Goal: Task Accomplishment & Management: Use online tool/utility

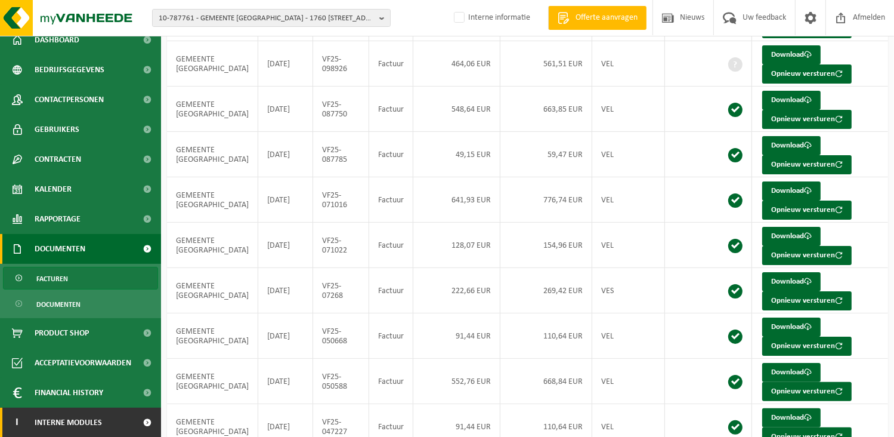
scroll to position [234, 0]
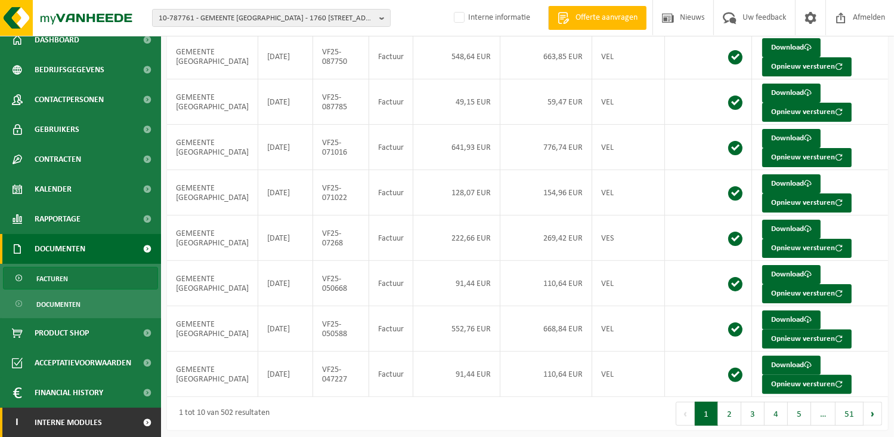
click at [89, 424] on span "Interne modules" at bounding box center [68, 422] width 67 height 30
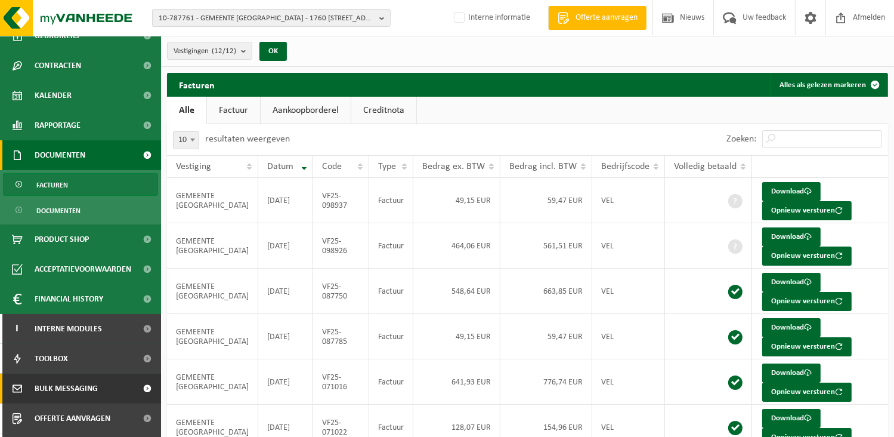
scroll to position [160, 0]
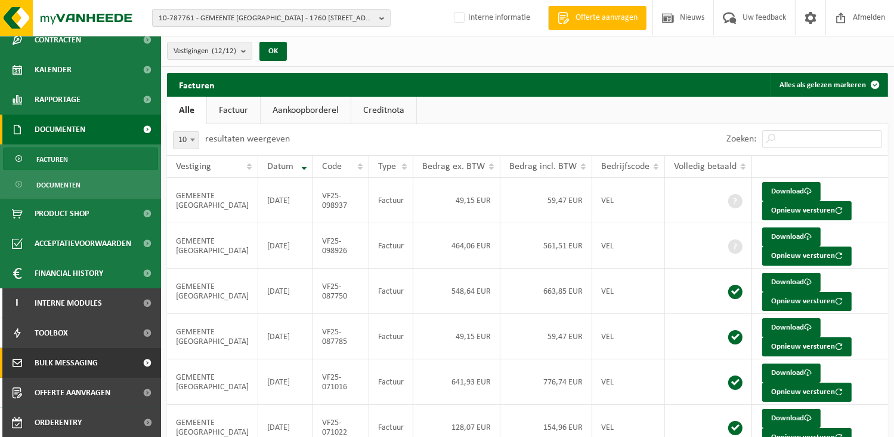
click at [65, 362] on span "Bulk Messaging" at bounding box center [66, 363] width 63 height 30
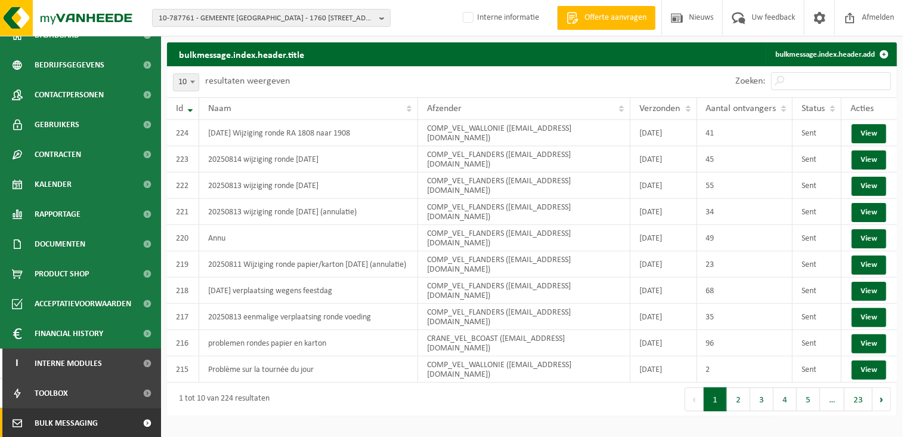
scroll to position [106, 0]
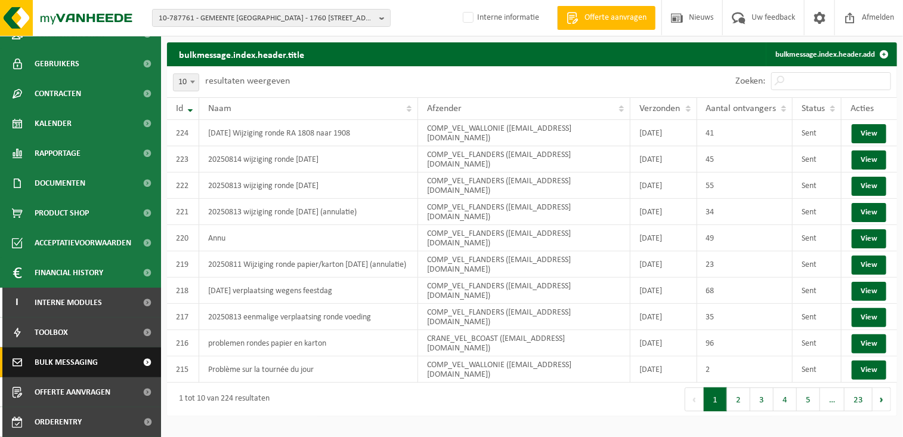
click at [60, 363] on span "Bulk Messaging" at bounding box center [66, 362] width 63 height 30
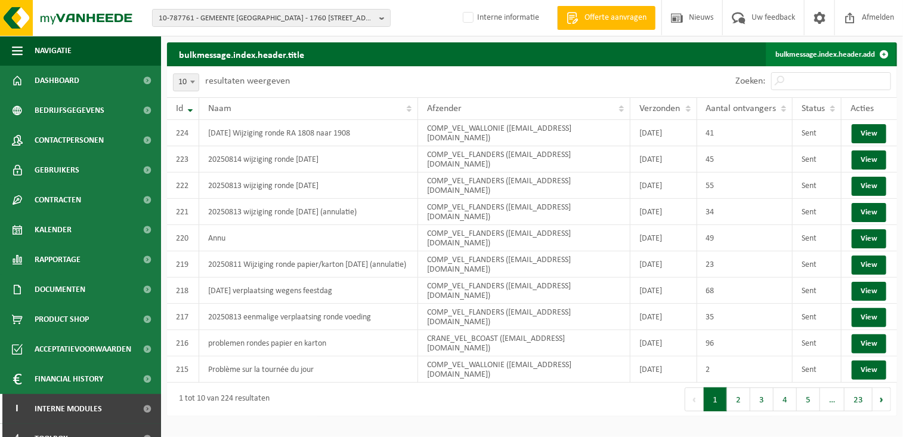
click at [850, 54] on link "bulkmessage.index.header.add" at bounding box center [831, 54] width 130 height 24
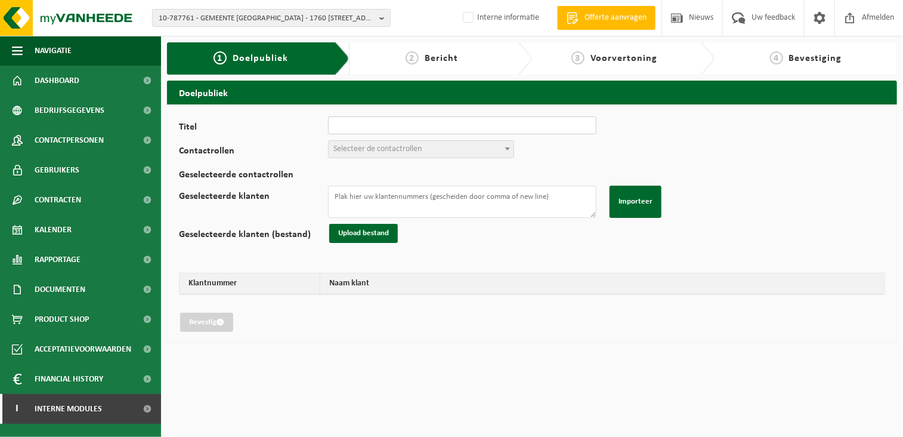
click at [407, 118] on input "Titel" at bounding box center [462, 125] width 268 height 18
click at [392, 128] on input "Titel" at bounding box center [462, 125] width 268 height 18
type input "wijziging ronde 14/08/2025 PMD"
click at [386, 155] on span "Selecteer de contactrollen" at bounding box center [421, 149] width 185 height 17
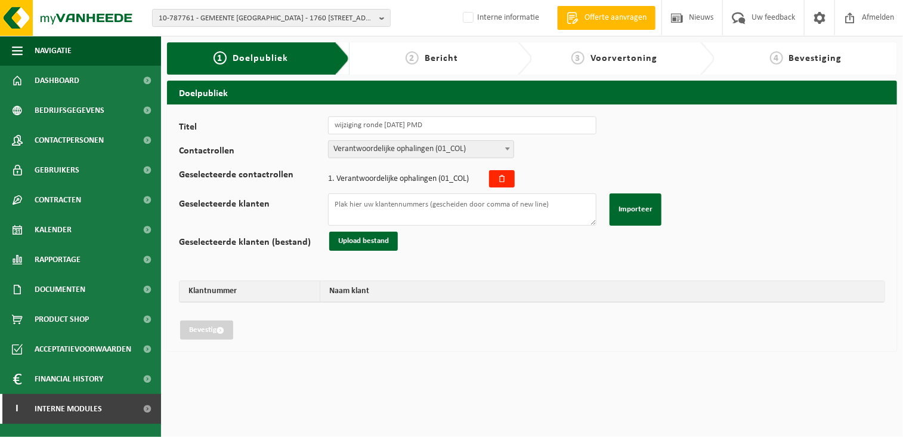
click at [400, 146] on span "Verantwoordelijke ophalingen (01_COL)" at bounding box center [421, 149] width 185 height 17
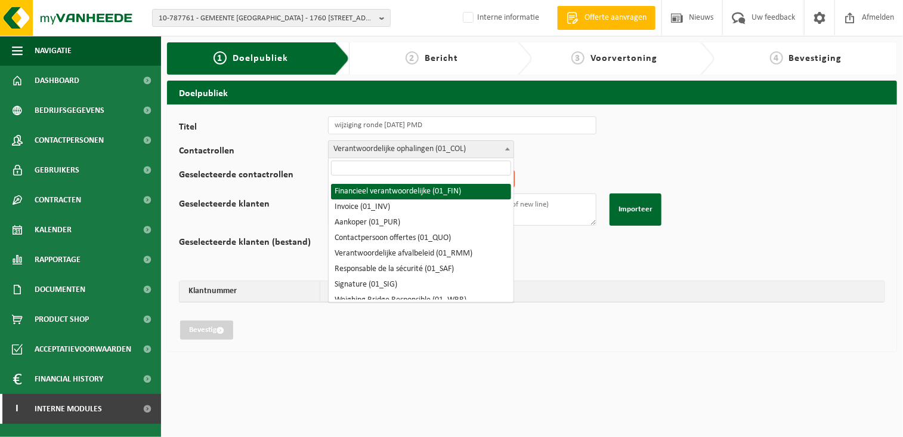
scroll to position [60, 0]
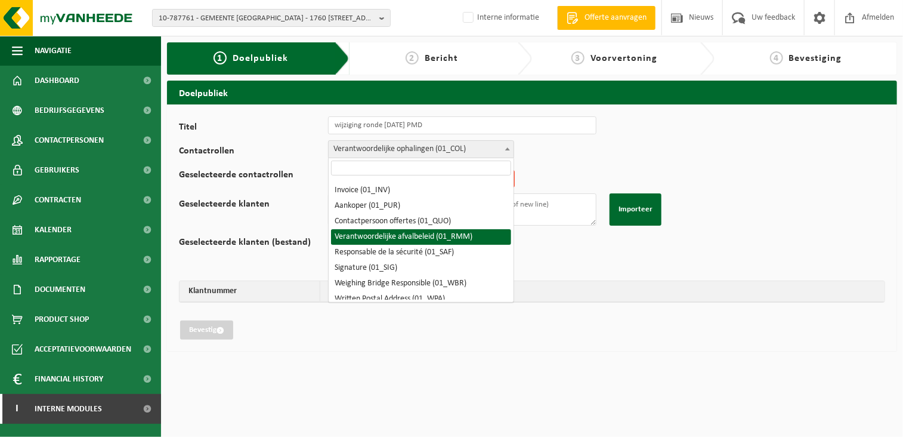
select select "01_RMM"
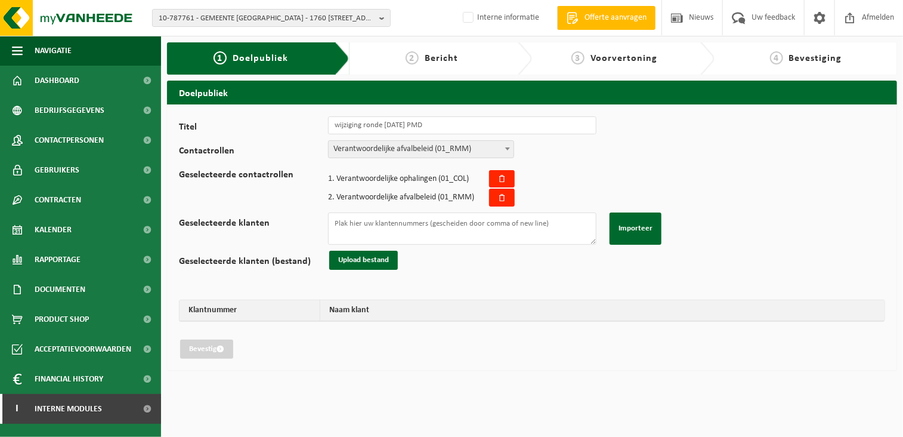
drag, startPoint x: 371, startPoint y: 368, endPoint x: 381, endPoint y: 365, distance: 10.2
click at [370, 366] on div "Titel wijziging ronde 14/08/2025 PMD Contactrollen Verantwoordelijke ophalingen…" at bounding box center [532, 237] width 730 height 266
click at [350, 224] on textarea "Geselecteerde klanten" at bounding box center [462, 228] width 268 height 32
paste textarea "10-743412 10-885853 10-893688 10-846638 02-012990 10-745431 01-053177 10-811964…"
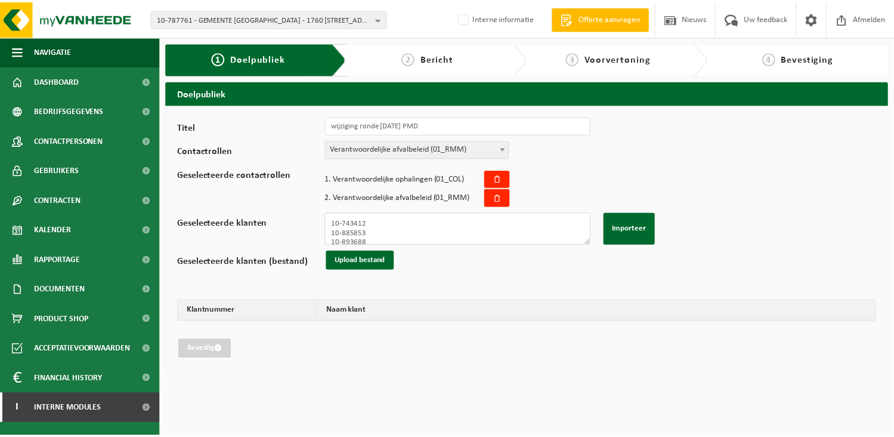
scroll to position [393, 0]
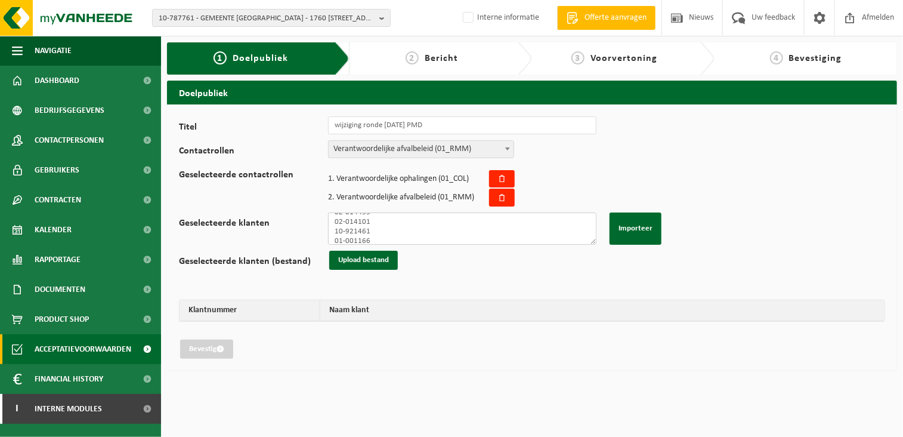
type textarea "10-743412 10-885853 10-893688 10-846638 02-012990 10-745431 01-053177 10-811964…"
click at [418, 366] on div "Titel wijziging ronde 14/08/2025 PMD Contactrollen Verantwoordelijke ophalingen…" at bounding box center [532, 237] width 730 height 266
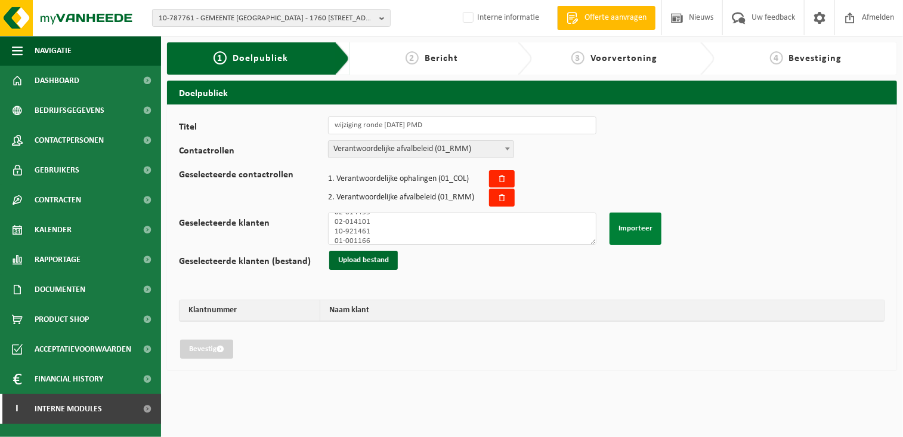
click at [628, 229] on button "Importeer" at bounding box center [636, 228] width 52 height 32
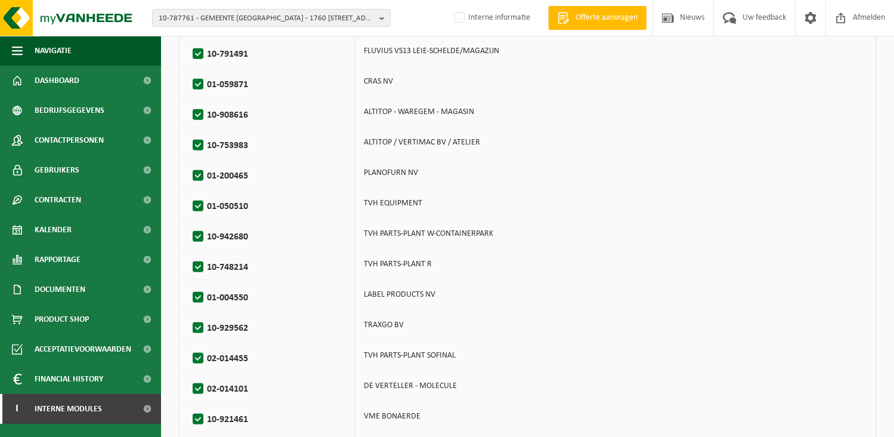
scroll to position [1260, 0]
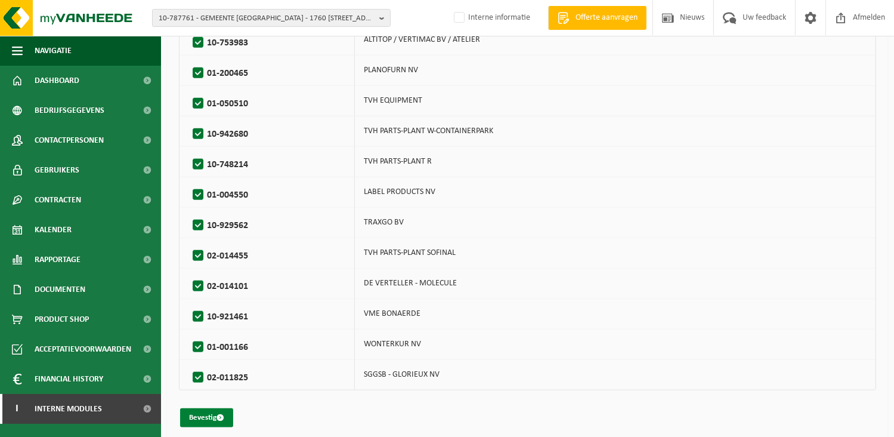
click at [197, 412] on button "Bevestig" at bounding box center [206, 417] width 53 height 19
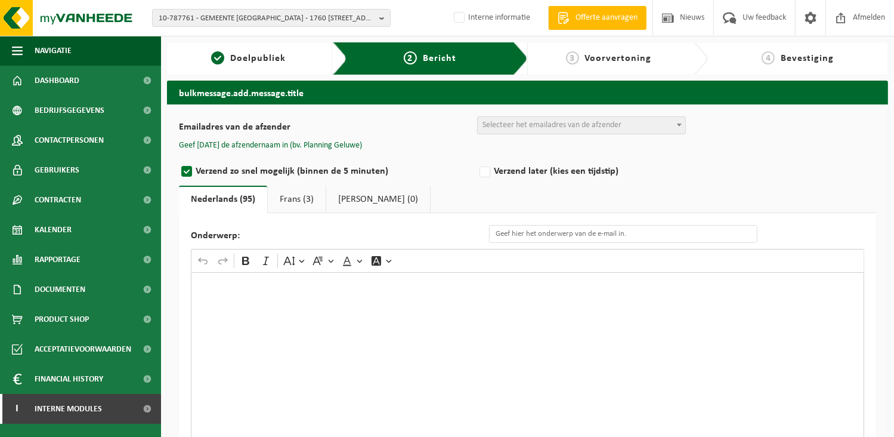
click at [275, 375] on div "Rich Text Editor. Editing area: main. Press Alt+0 for help." at bounding box center [528, 391] width 674 height 239
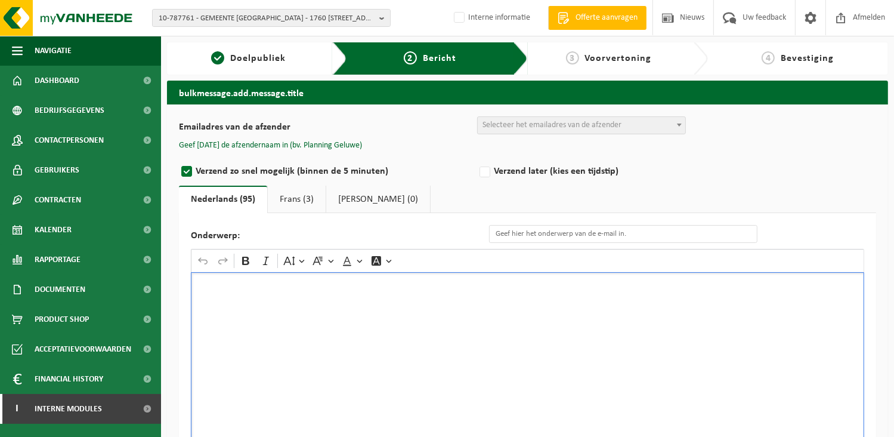
click at [231, 322] on div "Rich Text Editor. Editing area: main. Press Alt+0 for help." at bounding box center [528, 391] width 674 height 239
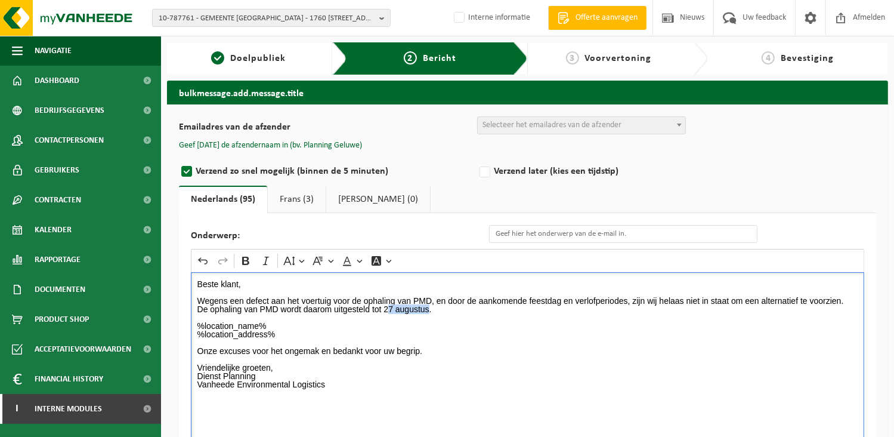
drag, startPoint x: 430, startPoint y: 308, endPoint x: 387, endPoint y: 306, distance: 42.4
click at [387, 306] on p "De ophaling van PMD wordt daarom uitgesteld tot 27 augustus." at bounding box center [527, 309] width 661 height 8
drag, startPoint x: 437, startPoint y: 310, endPoint x: 384, endPoint y: 312, distance: 52.6
click at [384, 312] on p "De ophaling van PMD wordt daarom uitgesteld tot 28 augustus." at bounding box center [527, 309] width 661 height 8
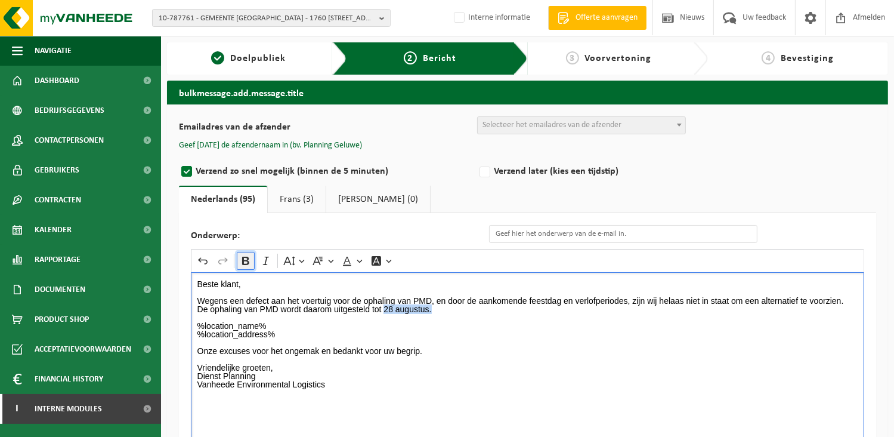
click at [241, 257] on icon "Editor toolbar" at bounding box center [246, 261] width 12 height 12
click at [850, 298] on p "Wegens een defect aan het voertuig voor de ophaling van PMD, en door de aankome…" at bounding box center [527, 296] width 661 height 17
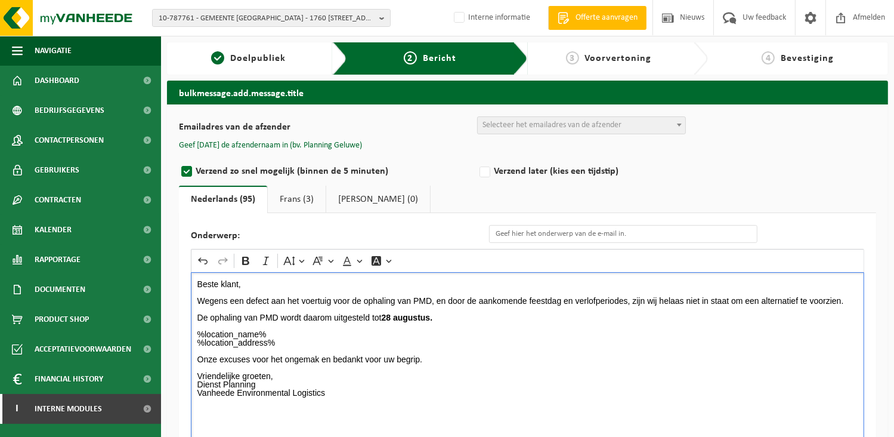
click at [447, 322] on p "%location_name% %location_address%" at bounding box center [527, 334] width 661 height 25
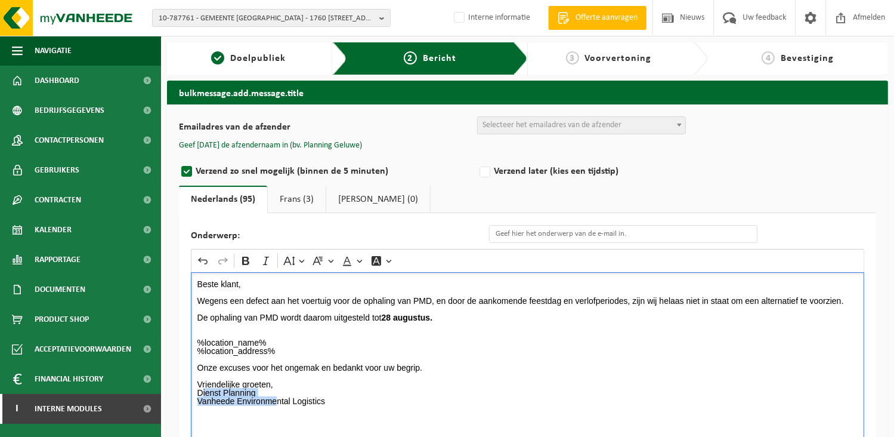
drag, startPoint x: 276, startPoint y: 400, endPoint x: 217, endPoint y: 398, distance: 59.1
click at [202, 390] on p "Dienst Planning Vanheede Environmental Logistics" at bounding box center [527, 400] width 661 height 25
drag, startPoint x: 291, startPoint y: 406, endPoint x: 278, endPoint y: 392, distance: 19.0
click at [291, 405] on p "Dienst Planning Vanheede Environmental Logistics" at bounding box center [527, 400] width 661 height 25
drag, startPoint x: 277, startPoint y: 391, endPoint x: 189, endPoint y: 391, distance: 88.3
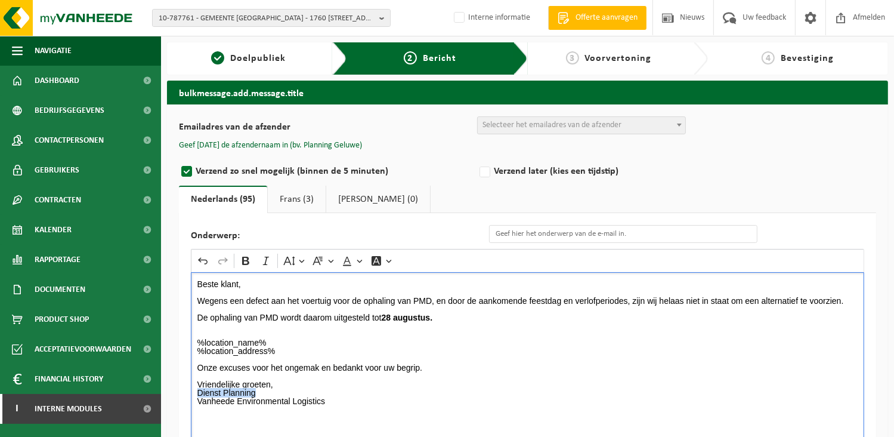
click at [189, 391] on div "Onderwerp: Rich Text Editor Undo Redo Bold Italic Font Size Font Family Font Co…" at bounding box center [527, 368] width 697 height 310
click at [245, 258] on icon "Editor toolbar" at bounding box center [246, 261] width 12 height 12
click at [501, 231] on input "Onderwerp:" at bounding box center [623, 234] width 268 height 18
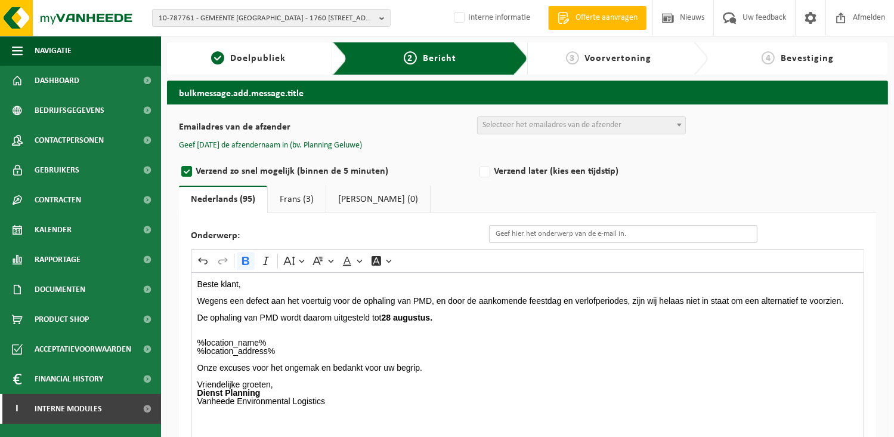
click at [510, 230] on input "Onderwerp:" at bounding box center [623, 234] width 268 height 18
paste input "Annulatie ophaling PMD maandag 11/08/2025"
click at [555, 196] on ul "Nederlands (95) Frans (3) Engels (0)" at bounding box center [527, 199] width 697 height 27
drag, startPoint x: 572, startPoint y: 234, endPoint x: 640, endPoint y: 236, distance: 68.6
click at [640, 236] on input "Annulatie ophaling PMD maandag 11/08/2025" at bounding box center [623, 234] width 268 height 18
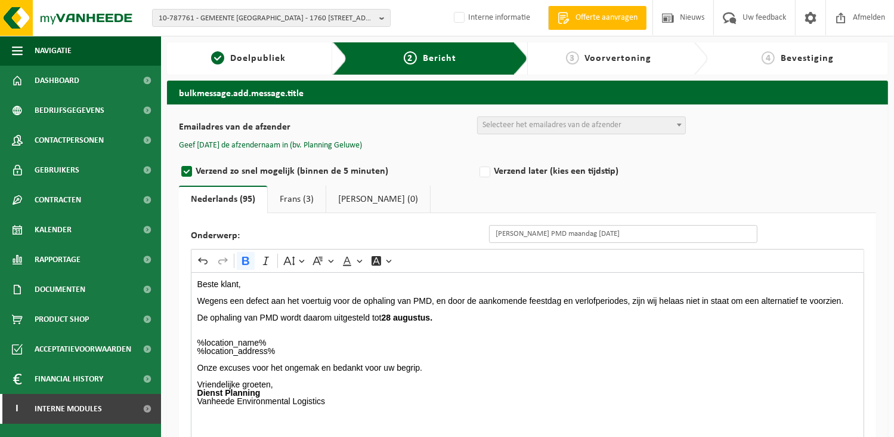
click at [685, 226] on input "Annulatie ophaling PMD maandag 11/08/2025" at bounding box center [623, 234] width 268 height 18
click at [578, 233] on input "Annulatie ophaling PMD maandag 11/08/2025" at bounding box center [623, 234] width 268 height 18
click at [566, 230] on input "Annulatie ophaling PMD maandag 11/08/2025" at bounding box center [623, 234] width 268 height 18
click at [747, 229] on input "Annulatie ophaling PMD maandag 11/08/2025" at bounding box center [623, 234] width 268 height 18
drag, startPoint x: 641, startPoint y: 230, endPoint x: 573, endPoint y: 231, distance: 68.6
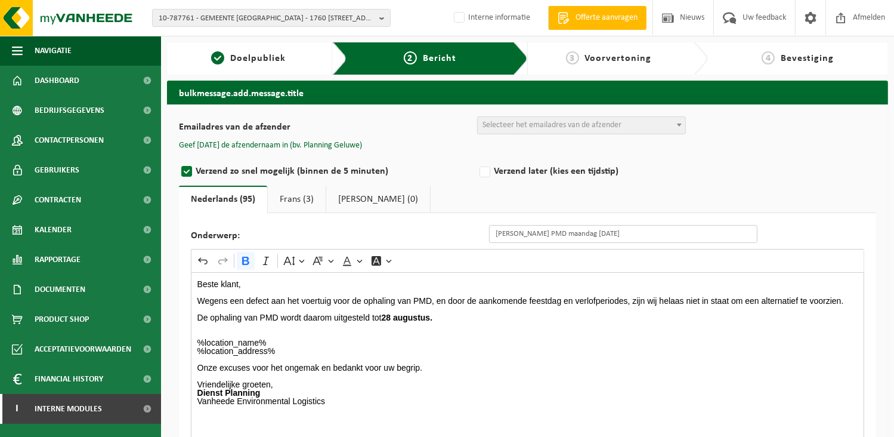
click at [573, 231] on input "Annulatie ophaling PMD maandag 11/08/2025" at bounding box center [623, 234] width 268 height 18
type input "Annulatie ophaling PMD donderdag 14/08/2025."
click at [285, 202] on link "Frans (3)" at bounding box center [297, 199] width 58 height 27
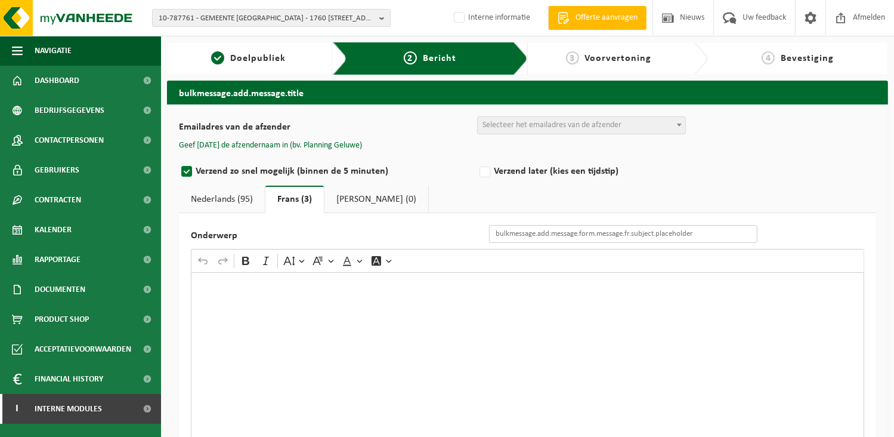
click at [511, 237] on input "Onderwerp" at bounding box center [623, 234] width 268 height 18
paste input "Annulation de la collecte des déchets PMD le lundi 11/08/2025"
click at [559, 238] on input "Annulation de la collecte des déchets PMD le lundi 11/08/2025" at bounding box center [623, 234] width 268 height 18
drag, startPoint x: 635, startPoint y: 234, endPoint x: 710, endPoint y: 233, distance: 75.2
click at [710, 233] on input "Annulation de la collecte des déchets PMD le lundi 11/08/2025" at bounding box center [623, 234] width 268 height 18
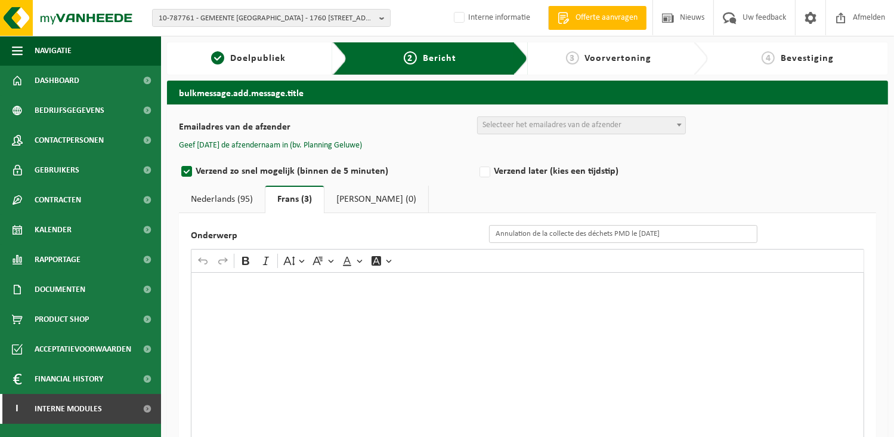
type input "Annulation de la collecte des déchets PMD le jeudi 14/08/2025"
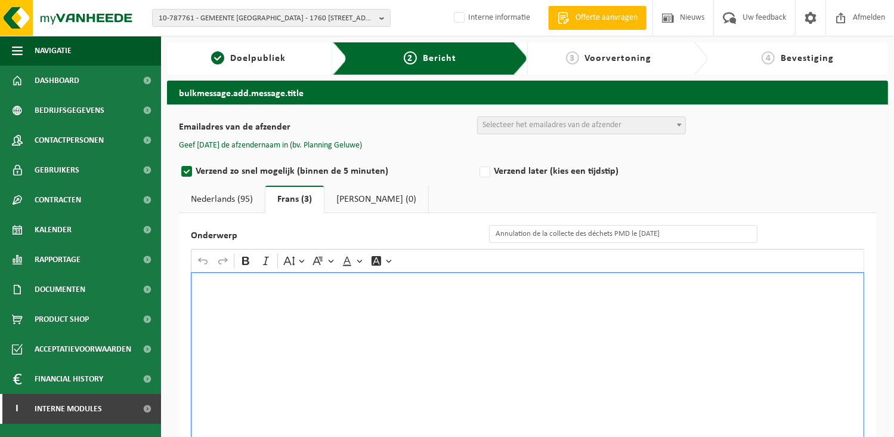
click at [390, 310] on div "Rich Text Editor. Editing area: main. Press Alt+0 for help." at bounding box center [528, 391] width 674 height 239
click at [275, 316] on div "Rich Text Editor. Editing area: main. Press Alt+0 for help." at bounding box center [528, 391] width 674 height 239
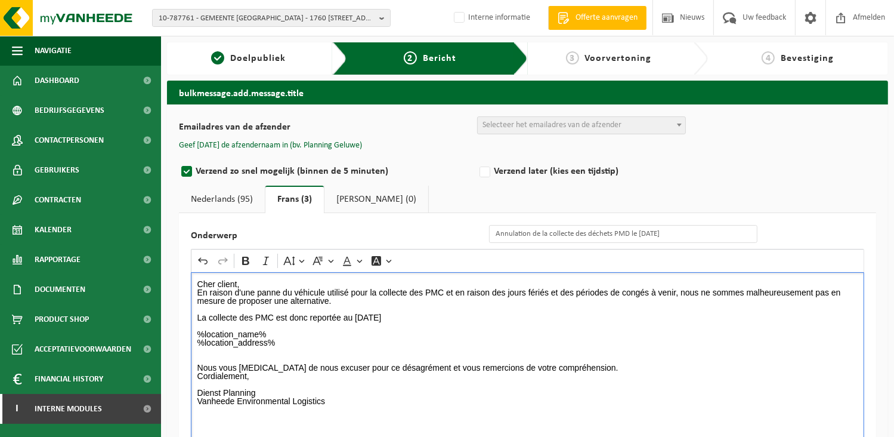
click at [357, 319] on p "En raison d'une panne du véhicule utilisé pour la collecte des PMC et en raison…" at bounding box center [527, 309] width 661 height 42
click at [381, 339] on p "%location_name% %location_address%" at bounding box center [527, 338] width 661 height 17
click at [399, 320] on p "En raison d'une panne du véhicule utilisé pour la collecte des PMC et en raison…" at bounding box center [527, 309] width 661 height 42
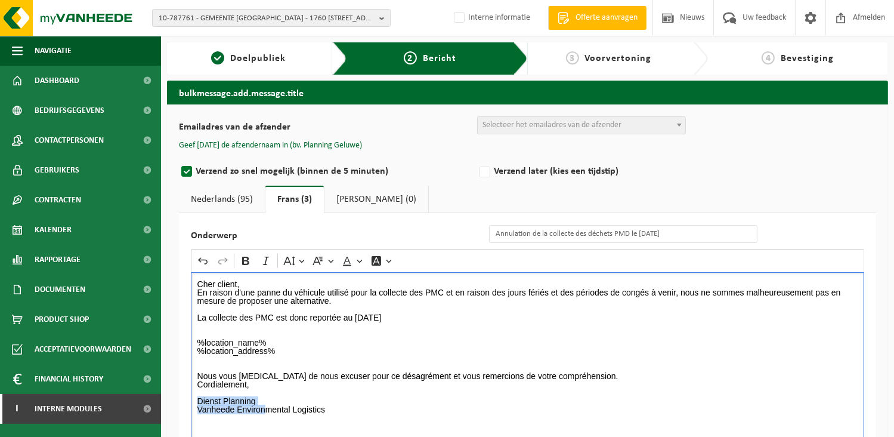
drag, startPoint x: 265, startPoint y: 405, endPoint x: 188, endPoint y: 400, distance: 77.1
click at [188, 400] on div "Onderwerp Annulation de la collecte des déchets PMD le jeudi 14/08/2025 Rich Te…" at bounding box center [527, 368] width 697 height 310
click at [269, 409] on p "Cordialement, Dienst Planning Vanheede Environmental Logistics" at bounding box center [527, 401] width 661 height 42
drag, startPoint x: 267, startPoint y: 393, endPoint x: 258, endPoint y: 402, distance: 12.2
click at [258, 402] on p "Cordialement, Dienst Planning Vanheede Environmental Logistics" at bounding box center [527, 401] width 661 height 42
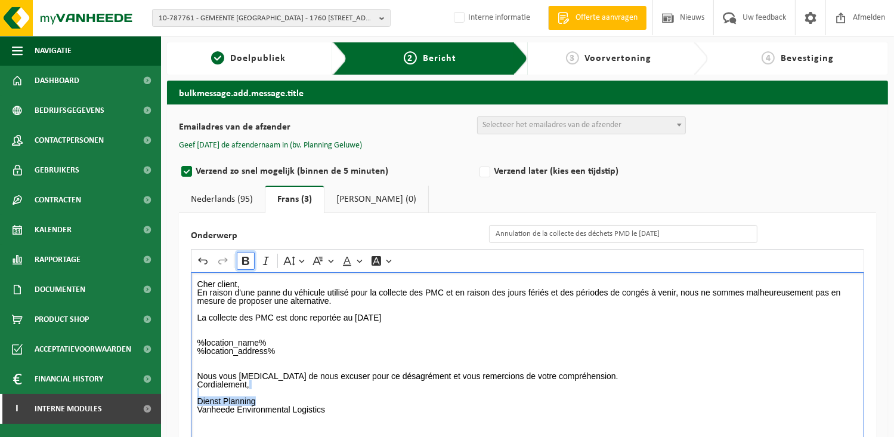
drag, startPoint x: 243, startPoint y: 260, endPoint x: 279, endPoint y: 279, distance: 40.3
click at [247, 261] on icon "Editor toolbar" at bounding box center [246, 261] width 12 height 12
click at [645, 364] on p "Nous vous prions de nous excuser pour ce désagrément et vous remercions de votr…" at bounding box center [527, 367] width 661 height 25
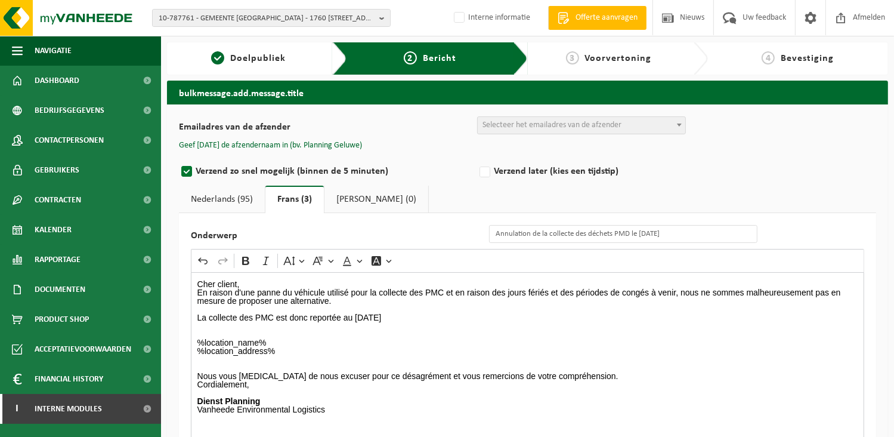
drag, startPoint x: 215, startPoint y: 196, endPoint x: 233, endPoint y: 195, distance: 17.3
click at [215, 196] on link "Nederlands (95)" at bounding box center [222, 199] width 86 height 27
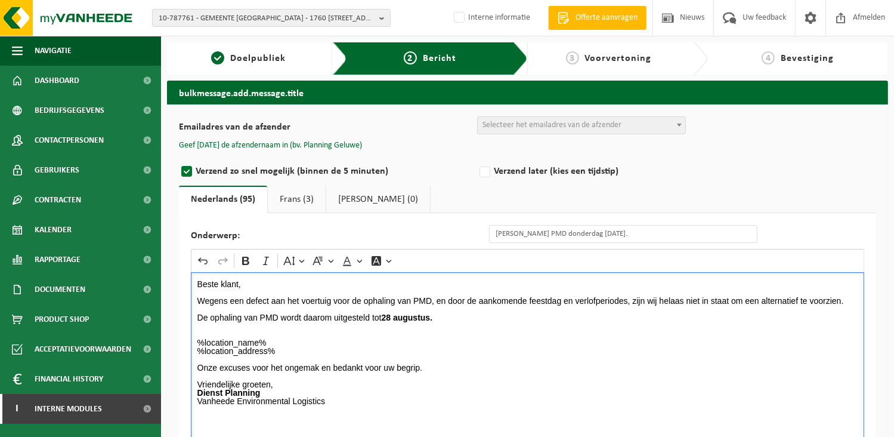
click at [662, 373] on p "Vriendelijke groeten," at bounding box center [527, 380] width 661 height 17
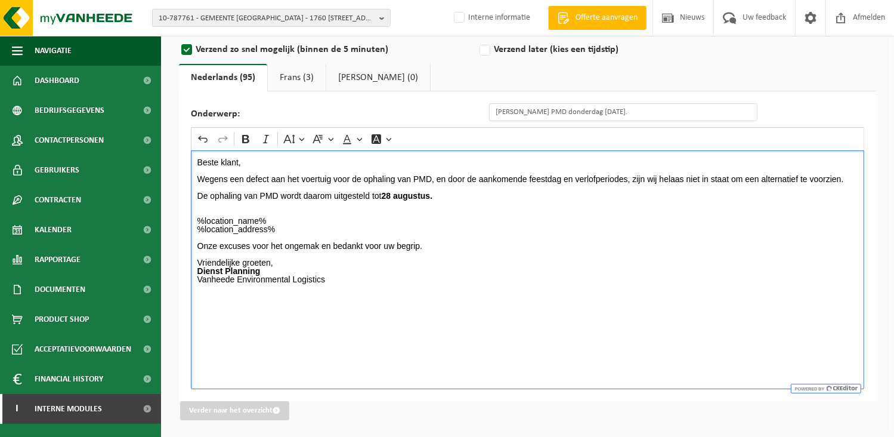
scroll to position [2, 0]
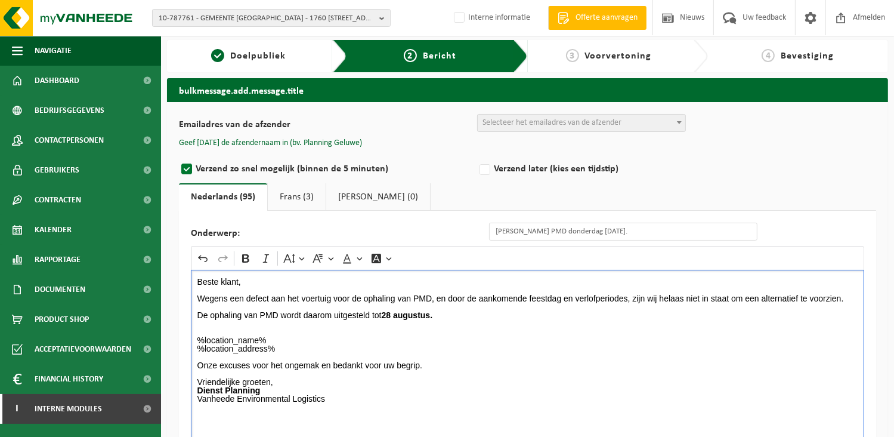
click at [434, 189] on ul "Nederlands (95) Frans (3) Engels (0)" at bounding box center [527, 196] width 697 height 27
click at [530, 356] on p "Onze excuses voor het ongemak en bedankt voor uw begrip." at bounding box center [527, 361] width 661 height 17
click at [557, 123] on span "Selecteer het emailadres van de afzender" at bounding box center [552, 122] width 139 height 9
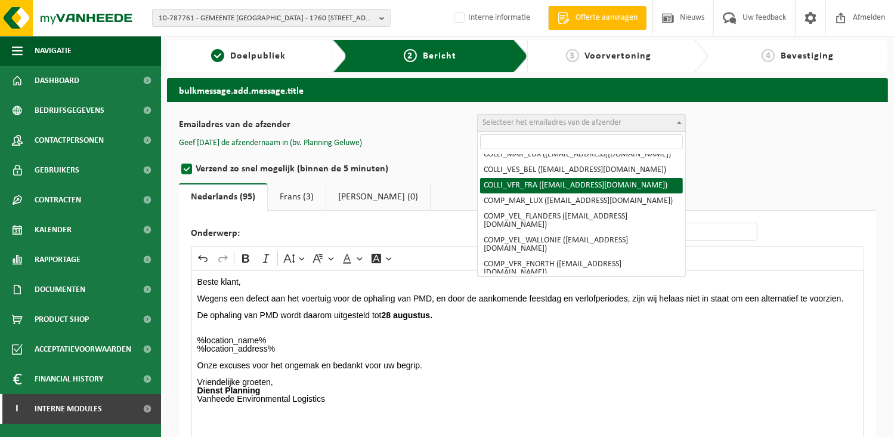
scroll to position [119, 0]
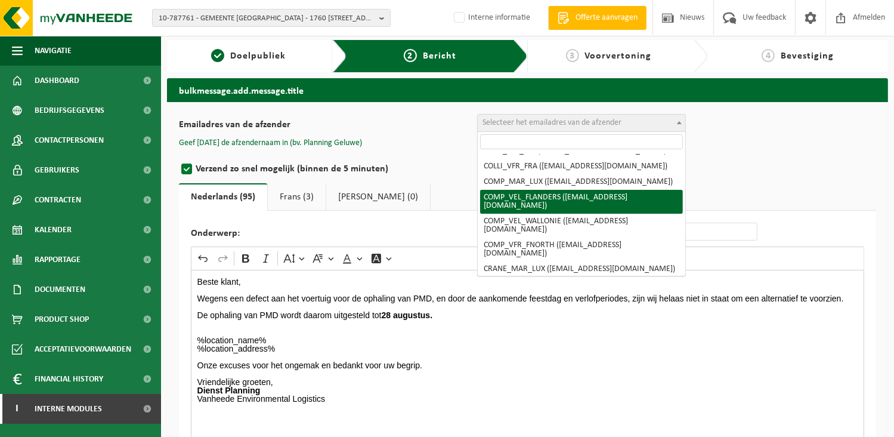
select select "COMP_VEL_FLANDERS"
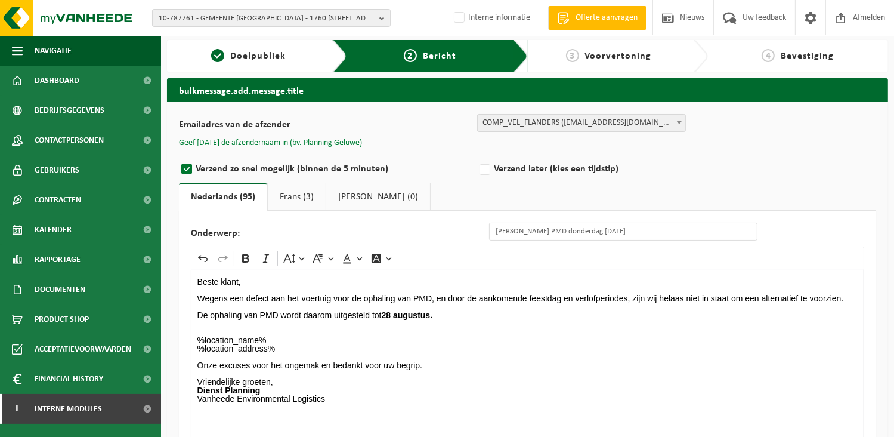
click at [326, 138] on button "Geef hier de afzendernaam in (bv. Planning Geluwe)" at bounding box center [270, 143] width 183 height 11
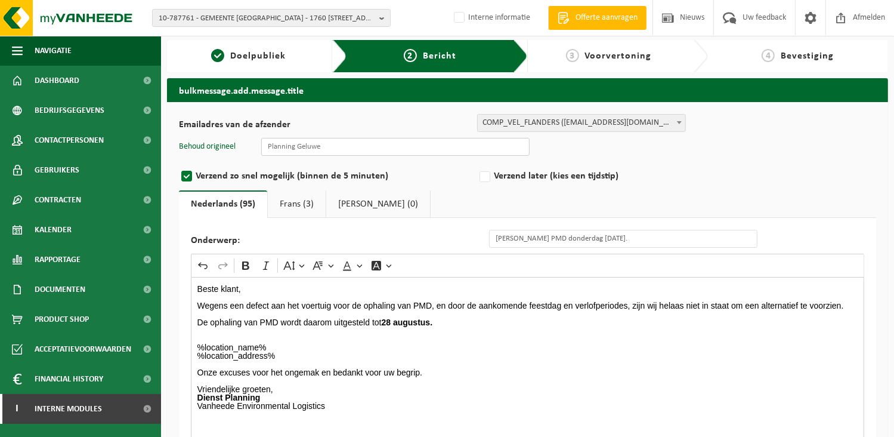
click at [351, 146] on input "text" at bounding box center [395, 147] width 268 height 18
type input "Planning Geluwe"
click at [415, 194] on ul "Nederlands (95) Frans (3) Engels (0)" at bounding box center [527, 203] width 697 height 27
click at [487, 177] on label "Verzend later (kies een tijdstip)" at bounding box center [626, 176] width 298 height 17
click at [497, 177] on input "Verzend later (kies een tijdstip)" at bounding box center [501, 179] width 8 height 8
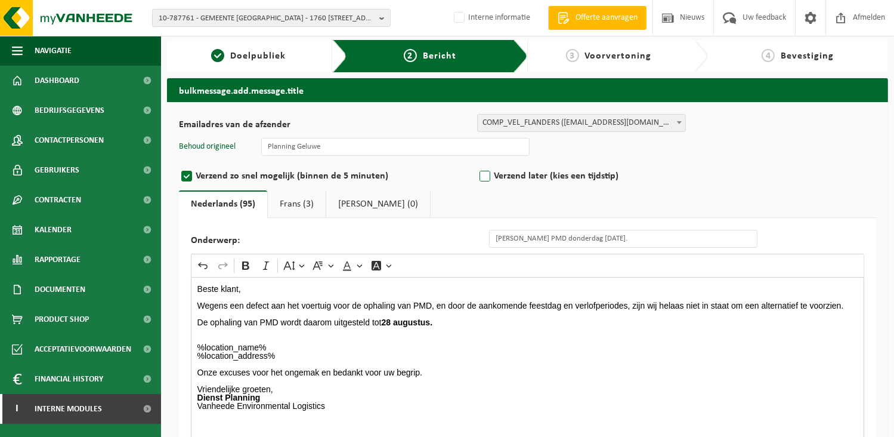
radio input "true"
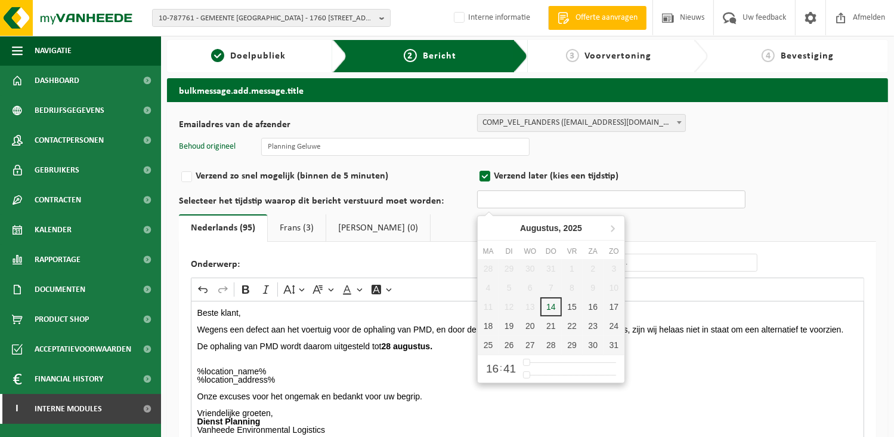
click at [508, 200] on input "text" at bounding box center [611, 199] width 268 height 18
type input "17"
type input "14-08-2025 18:41"
drag, startPoint x: 524, startPoint y: 360, endPoint x: 551, endPoint y: 362, distance: 27.0
type input "18"
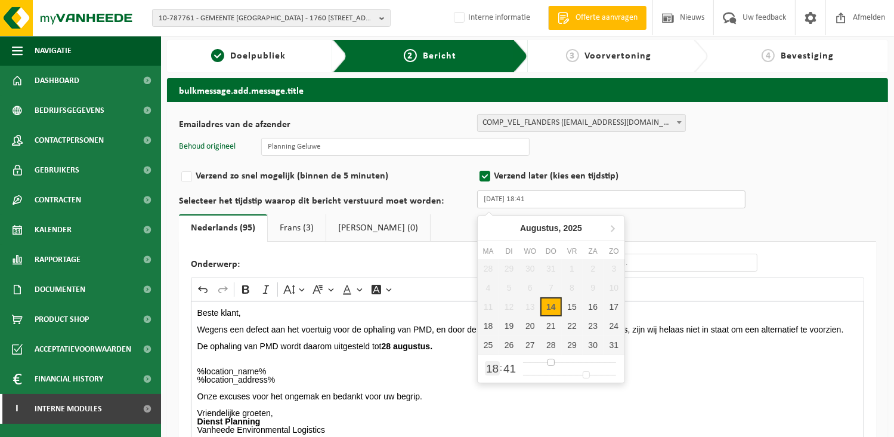
click at [551, 362] on input "range" at bounding box center [569, 362] width 93 height 10
click at [551, 310] on div "14" at bounding box center [551, 306] width 21 height 19
click at [527, 200] on input "14-08-2025 16:41" at bounding box center [611, 199] width 268 height 18
click at [546, 196] on input "14-08-2025 18:41" at bounding box center [611, 199] width 268 height 18
type input "14-08-2025 18:00"
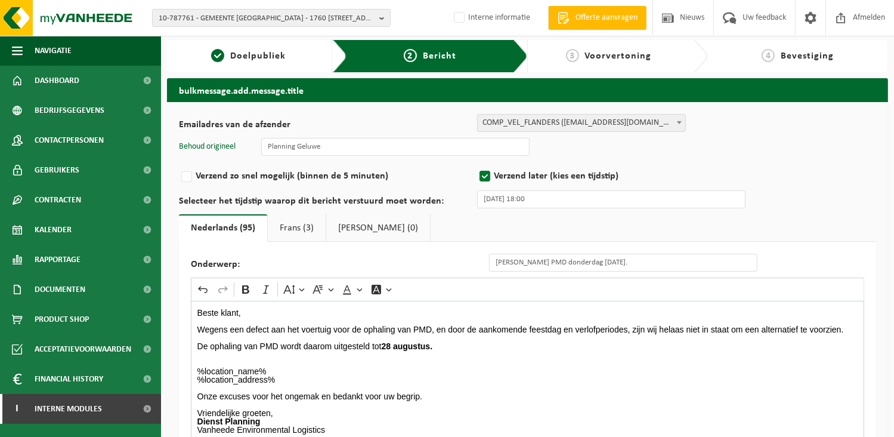
click at [768, 162] on div "Verzend zo snel mogelijk (binnen de 5 minuten) Verzend later (kies een tijdstip)" at bounding box center [477, 173] width 597 height 23
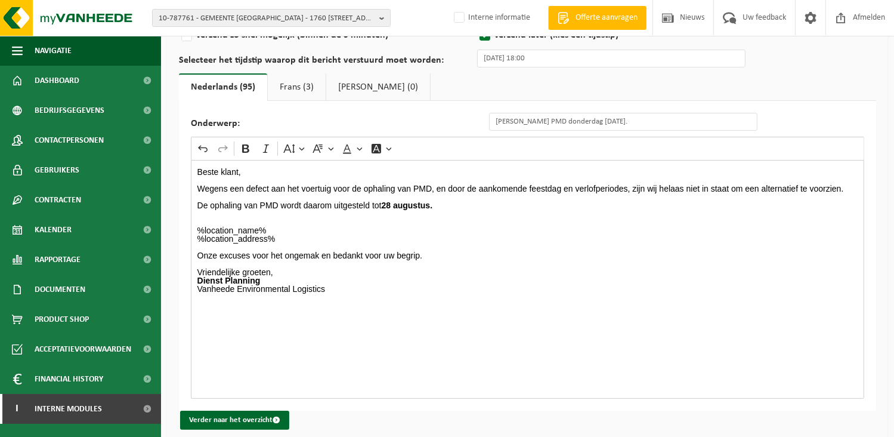
scroll to position [153, 0]
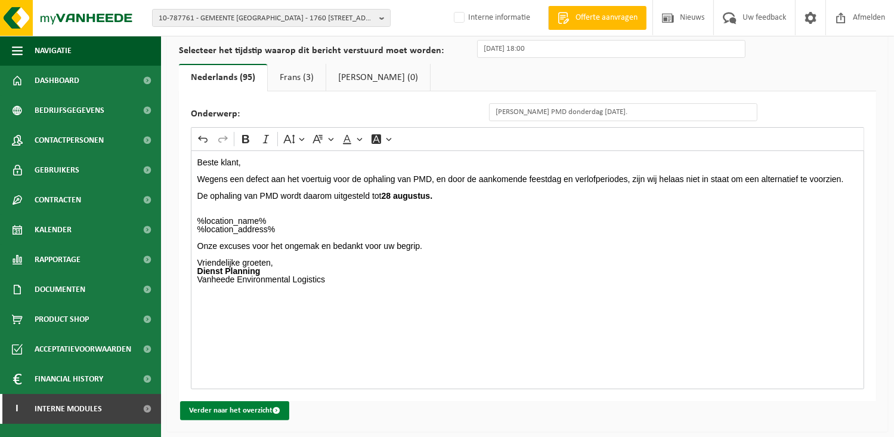
click at [234, 409] on button "Verder naar het overzicht" at bounding box center [234, 410] width 109 height 19
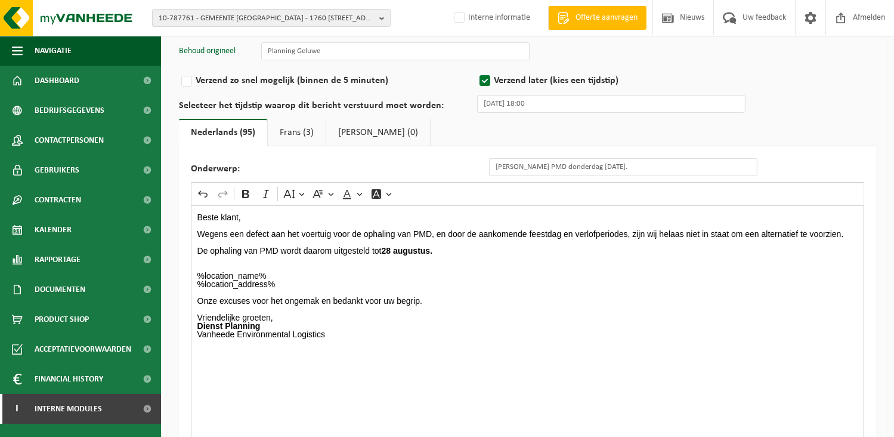
scroll to position [0, 0]
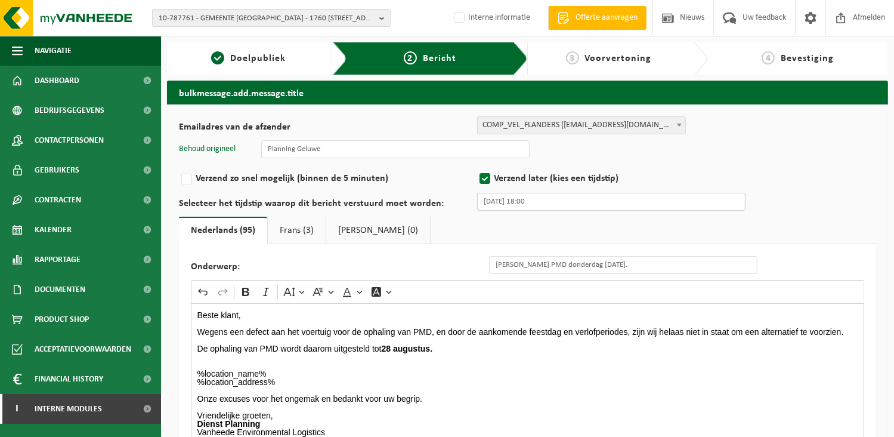
click at [547, 198] on input "14-08-2025 18:00" at bounding box center [611, 202] width 268 height 18
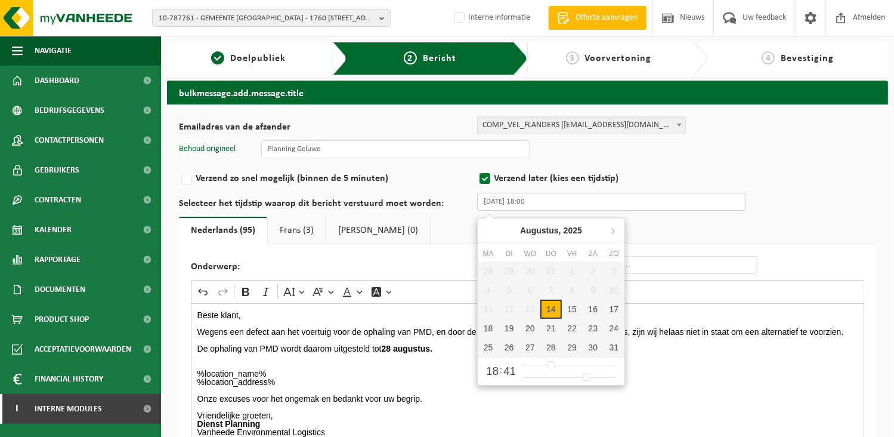
click at [552, 302] on div "14" at bounding box center [551, 308] width 21 height 19
type input "41"
type input "14-08-2025 18:39"
type input "39"
type input "14-08-2025 18:37"
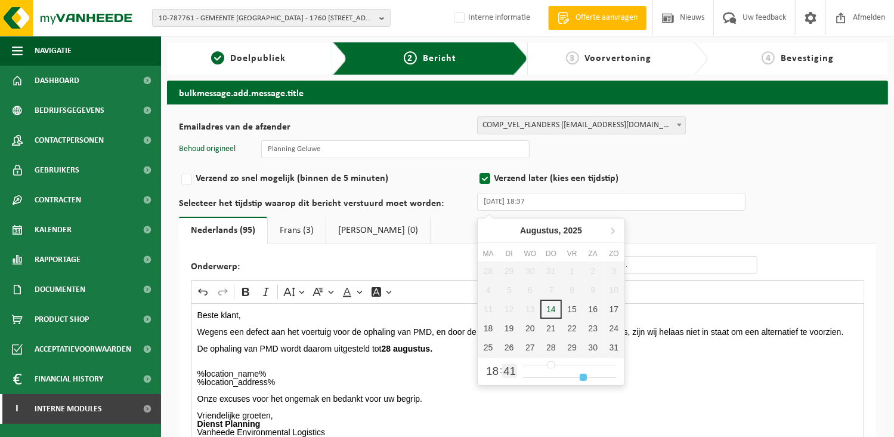
type input "37"
type input "14-08-2025 18:36"
type input "36"
type input "14-08-2025 18:35"
type input "35"
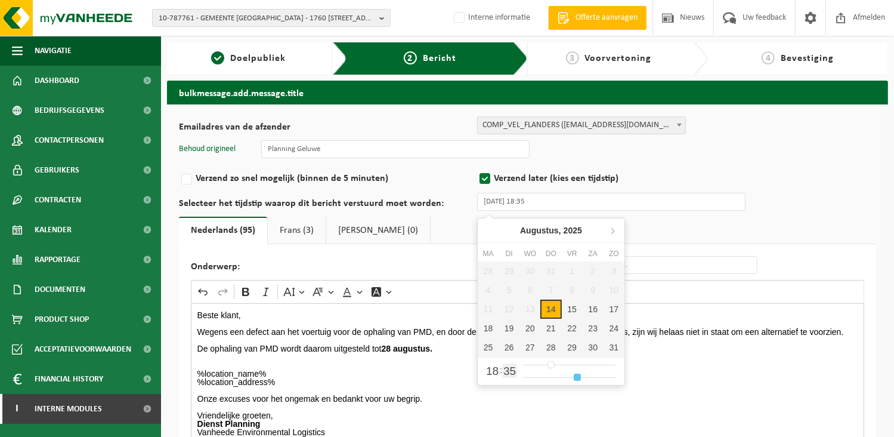
type input "14-08-2025 18:34"
type input "34"
type input "14-08-2025 18:32"
type input "32"
type input "14-08-2025 18:31"
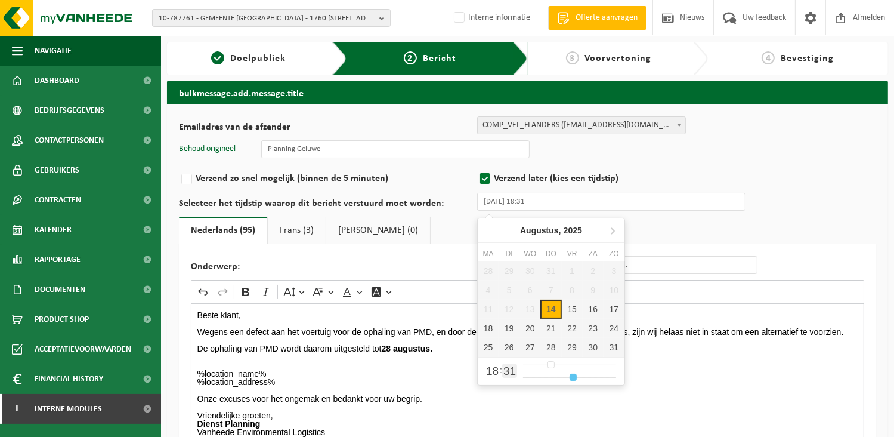
type input "31"
type input "14-08-2025 18:30"
type input "30"
type input "14-08-2025 18:29"
type input "29"
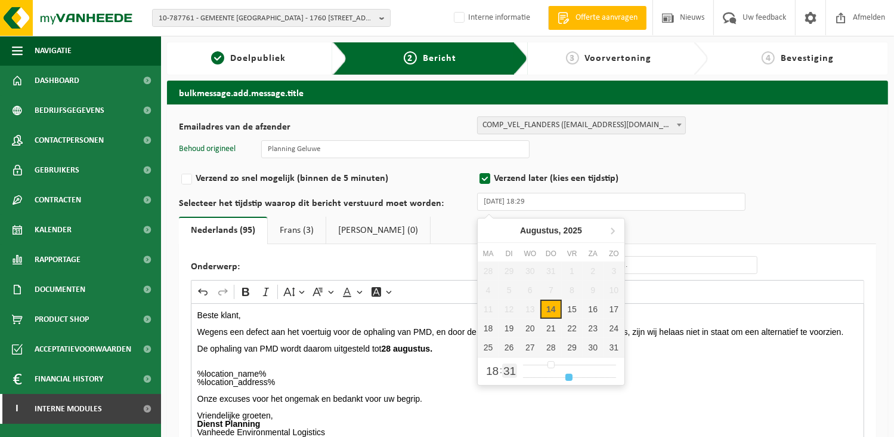
type input "14-08-2025 18:28"
type input "28"
type input "14-08-2025 18:29"
type input "29"
type input "14-08-2025 18:30"
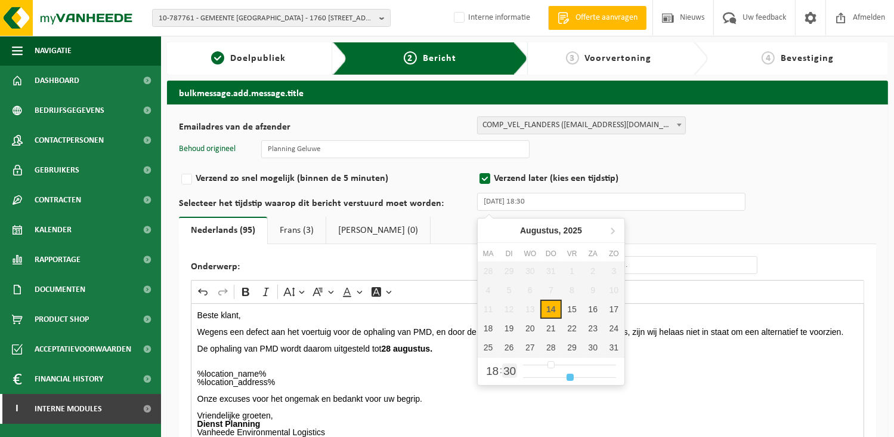
drag, startPoint x: 587, startPoint y: 375, endPoint x: 570, endPoint y: 373, distance: 16.7
type input "30"
click at [570, 373] on input "range" at bounding box center [569, 377] width 93 height 10
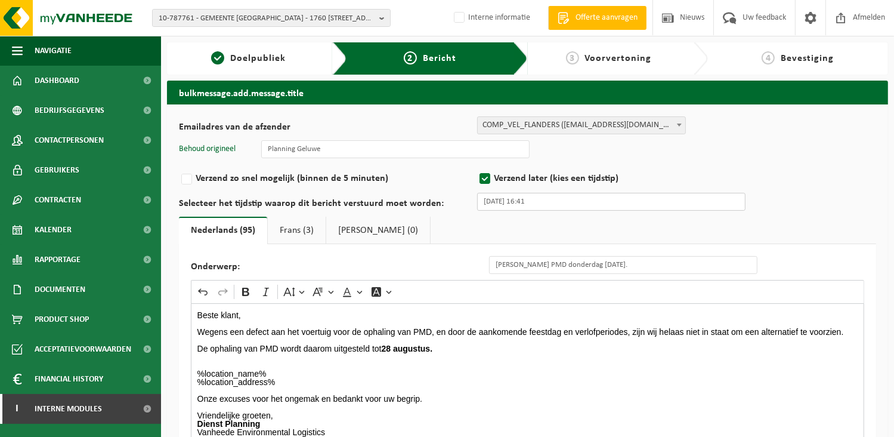
click at [552, 206] on input "21-08-2025 16:41" at bounding box center [611, 202] width 268 height 18
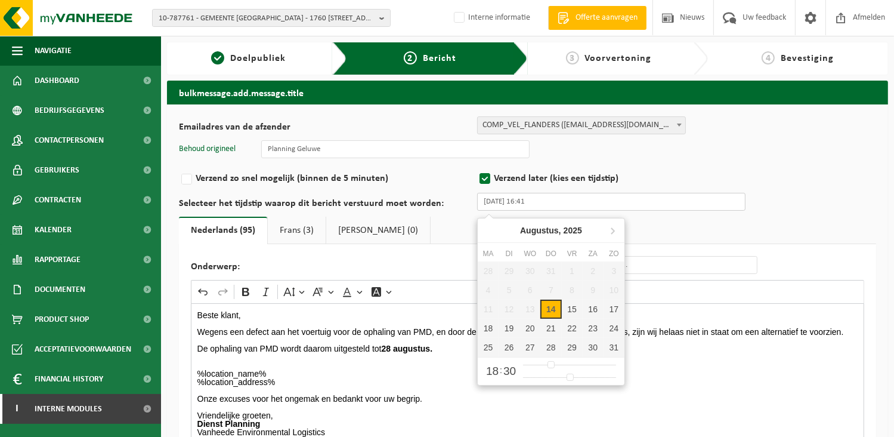
click at [529, 201] on input "21-08-2025 16:41" at bounding box center [611, 202] width 268 height 18
click at [551, 199] on input "21-08-2025 18:41" at bounding box center [611, 202] width 268 height 18
click at [640, 213] on div "Emailadres van de afzender BULK_MAR_LUX (planning.messancy@vanheede.com) BULK_V…" at bounding box center [527, 334] width 697 height 437
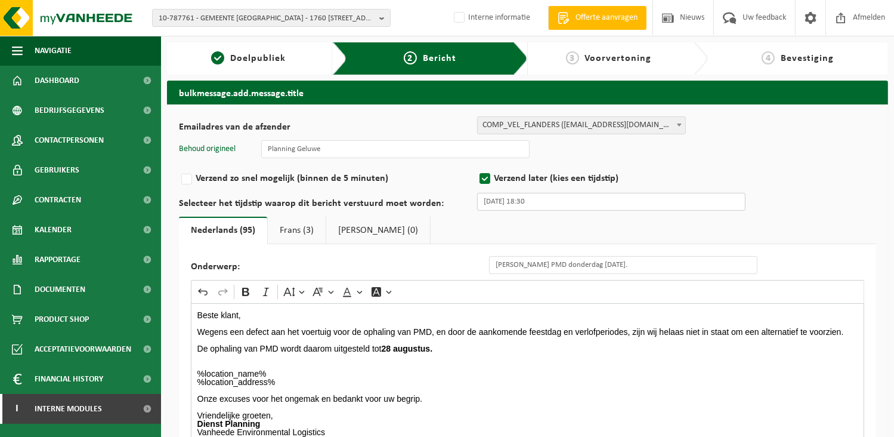
click at [484, 202] on input "21-08-2025 18:30" at bounding box center [611, 202] width 268 height 18
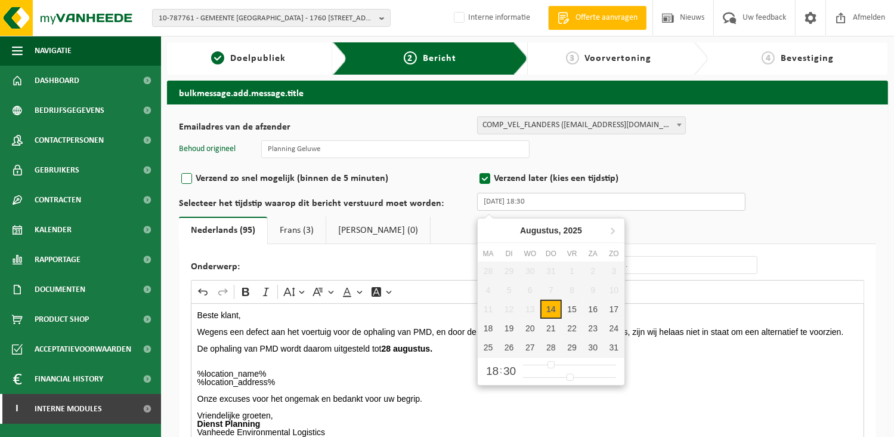
type input "14-08-2025 18:30"
click at [424, 178] on label "Verzend zo snel mogelijk (binnen de 5 minuten)" at bounding box center [328, 178] width 298 height 17
click at [206, 178] on input "Verzend zo snel mogelijk (binnen de 5 minuten)" at bounding box center [203, 179] width 8 height 8
radio input "true"
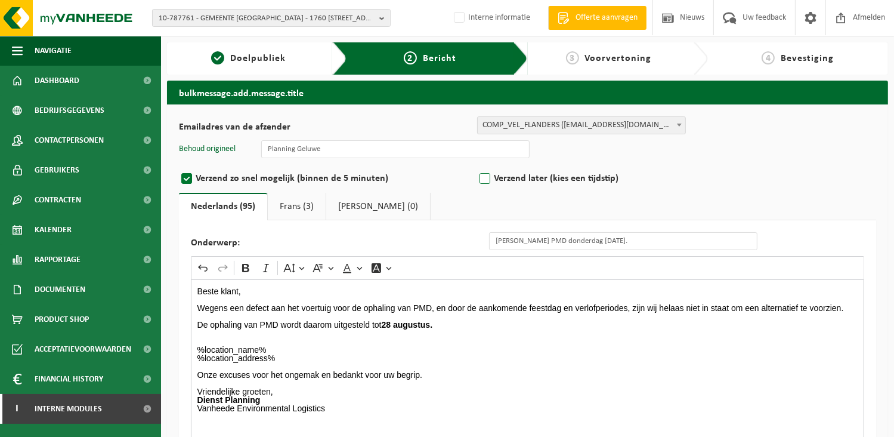
click at [485, 178] on label "Verzend later (kies een tijdstip)" at bounding box center [626, 178] width 298 height 17
click at [497, 178] on input "Verzend later (kies een tijdstip)" at bounding box center [501, 179] width 8 height 8
radio input "true"
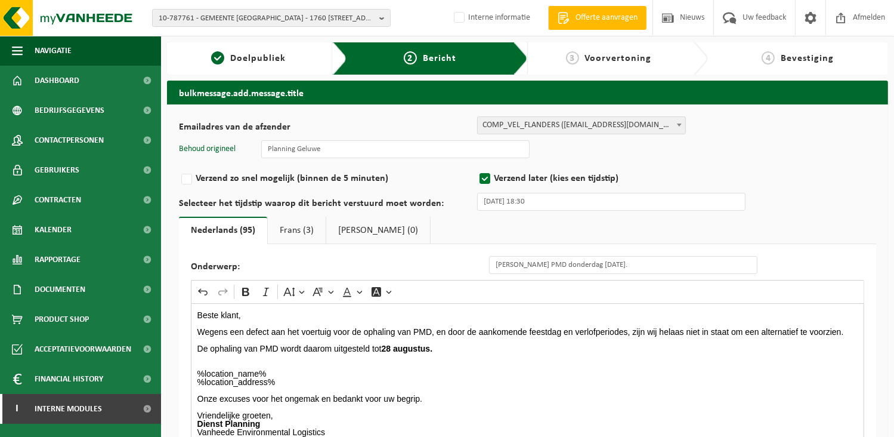
click at [476, 226] on ul "Nederlands (95) Frans (3) Engels (0)" at bounding box center [527, 230] width 697 height 27
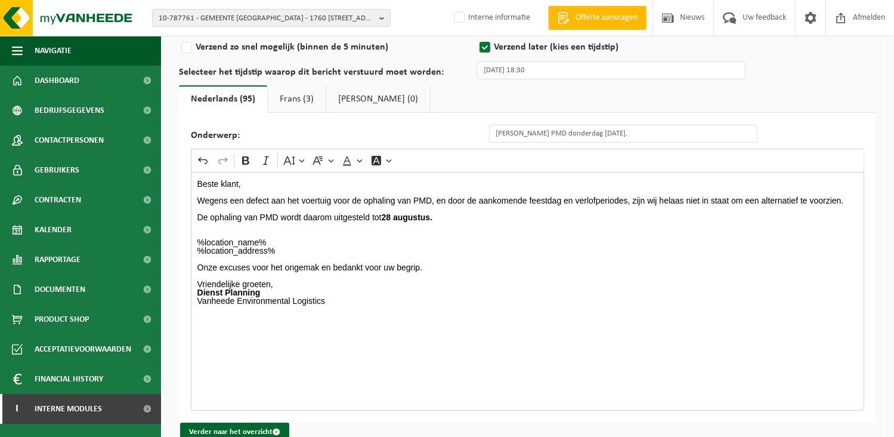
scroll to position [153, 0]
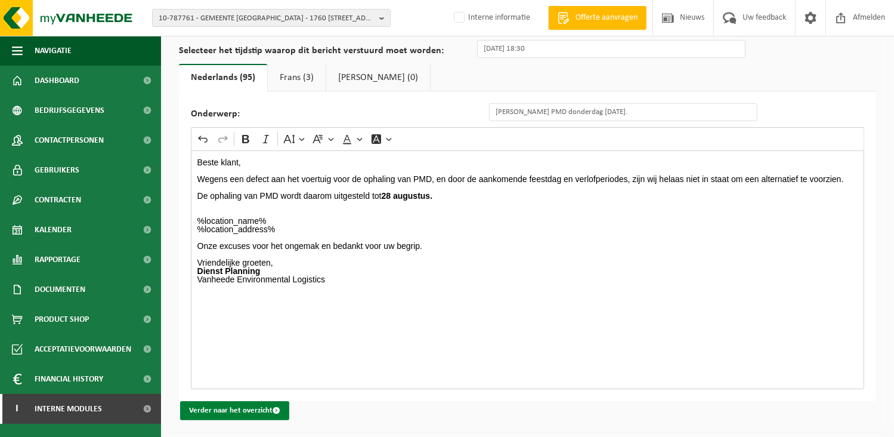
click at [241, 409] on button "Verder naar het overzicht" at bounding box center [234, 410] width 109 height 19
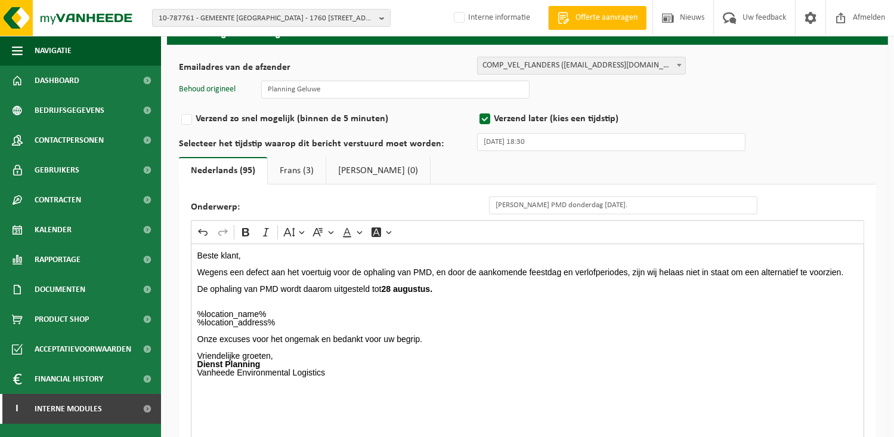
scroll to position [0, 0]
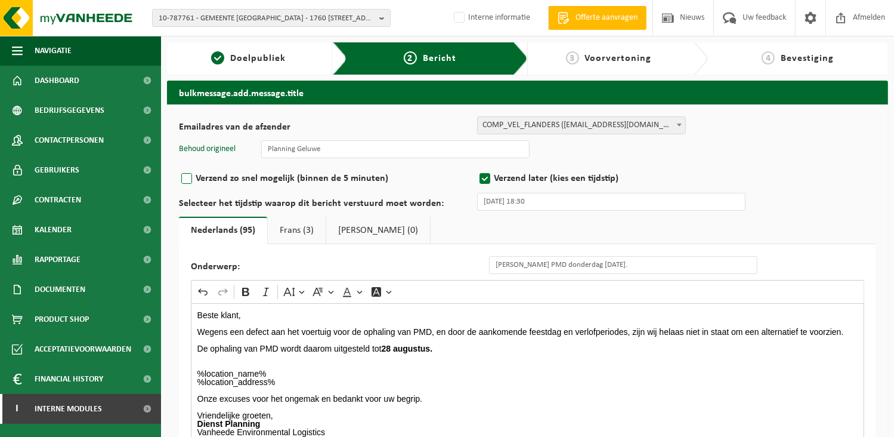
drag, startPoint x: 188, startPoint y: 175, endPoint x: 196, endPoint y: 180, distance: 9.3
click at [188, 175] on label "Verzend zo snel mogelijk (binnen de 5 minuten)" at bounding box center [328, 178] width 298 height 17
click at [199, 175] on input "Verzend zo snel mogelijk (binnen de 5 minuten)" at bounding box center [203, 179] width 8 height 8
radio input "true"
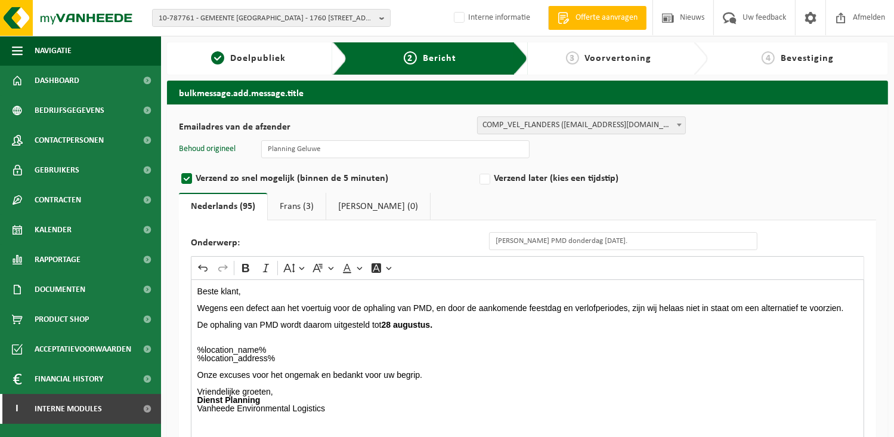
click at [434, 187] on div "Emailadres van de afzender BULK_MAR_LUX (planning.messancy@vanheede.com) BULK_V…" at bounding box center [527, 322] width 697 height 413
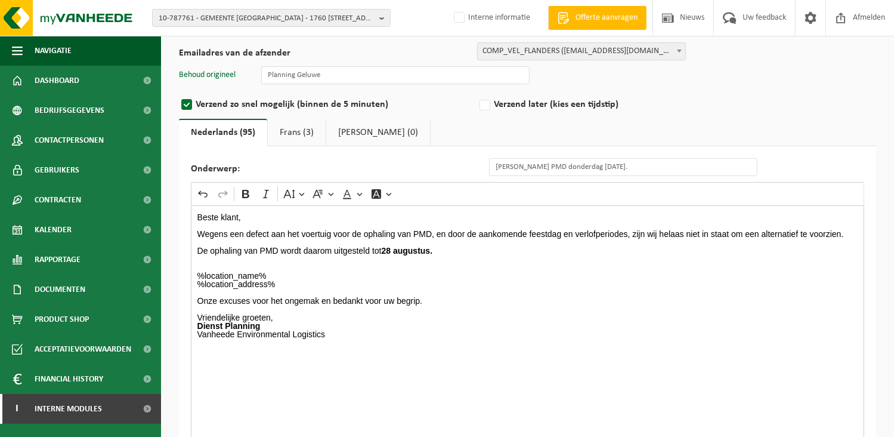
scroll to position [129, 0]
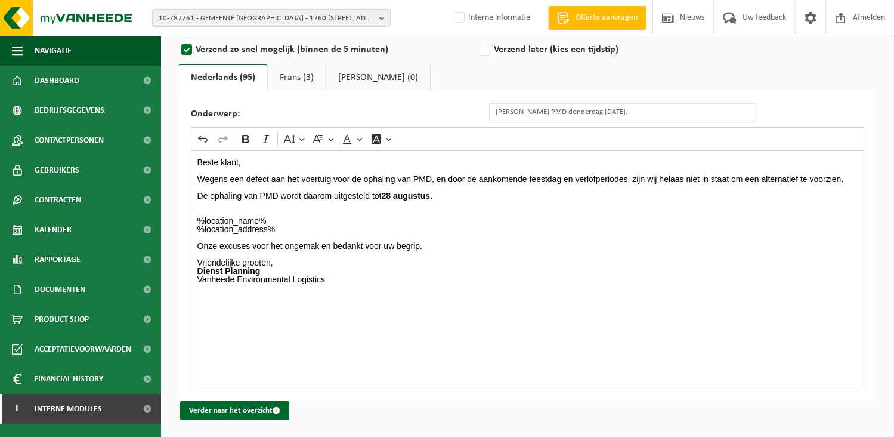
click at [296, 76] on link "Frans (3)" at bounding box center [297, 77] width 58 height 27
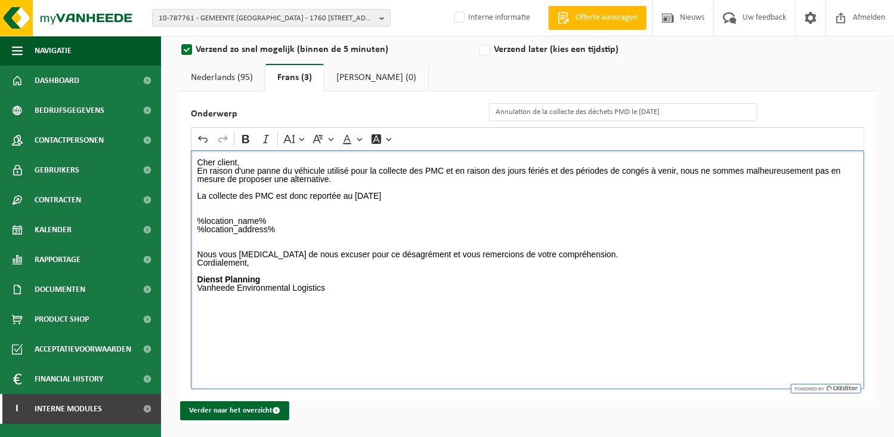
drag, startPoint x: 354, startPoint y: 194, endPoint x: 385, endPoint y: 196, distance: 31.0
click at [385, 196] on p "En raison d'une panne du véhicule utilisé pour la collecte des PMC et en raison…" at bounding box center [527, 182] width 661 height 33
click at [250, 136] on icon "Editor toolbar" at bounding box center [246, 139] width 12 height 12
click at [523, 228] on p "%location_name% %location_address%" at bounding box center [527, 225] width 661 height 17
click at [236, 406] on button "Verder naar het overzicht" at bounding box center [234, 410] width 109 height 19
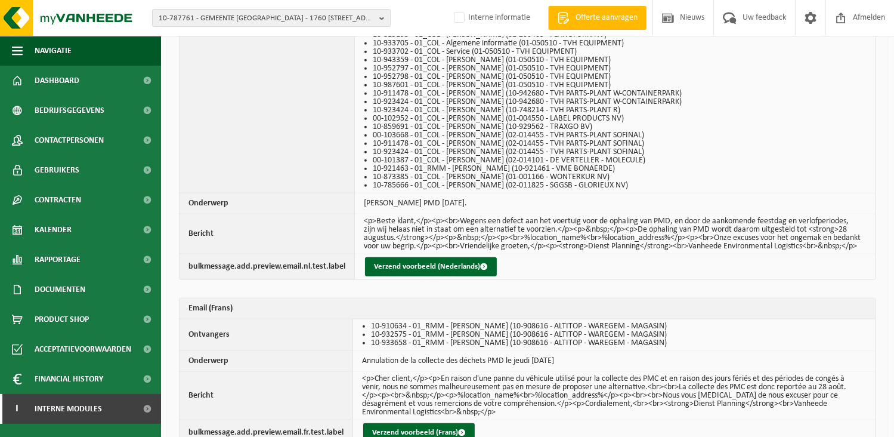
scroll to position [1290, 0]
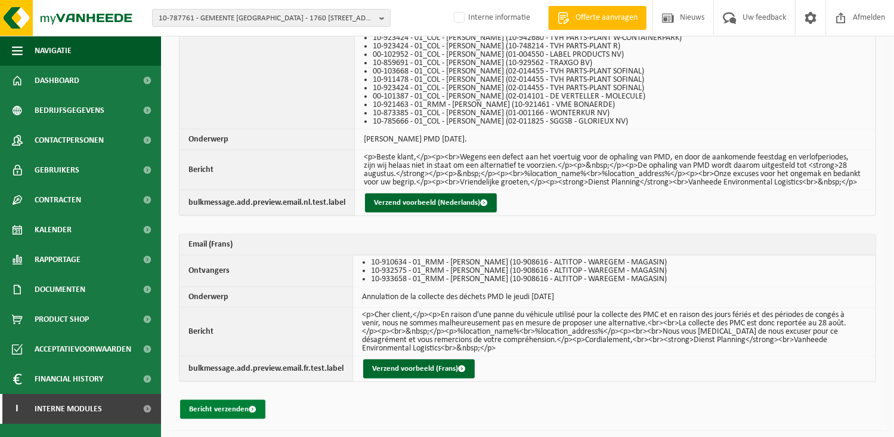
click at [248, 405] on button "Bericht verzenden" at bounding box center [222, 409] width 85 height 19
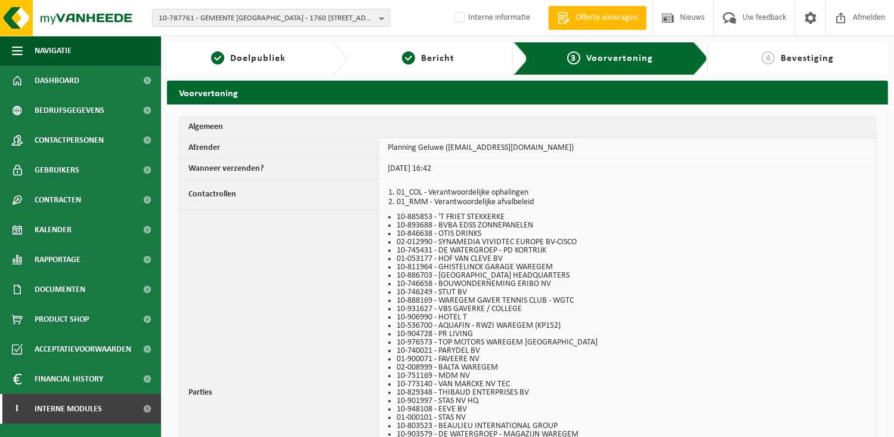
click at [416, 169] on td "14-08-2025 16:42" at bounding box center [627, 169] width 497 height 21
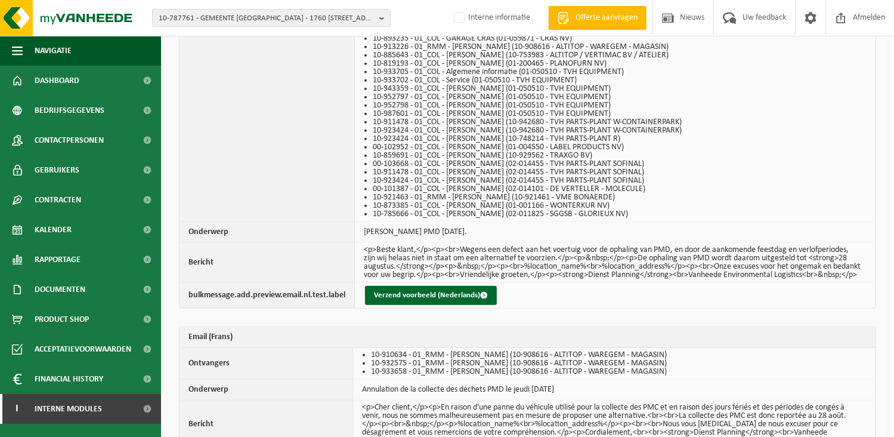
scroll to position [1290, 0]
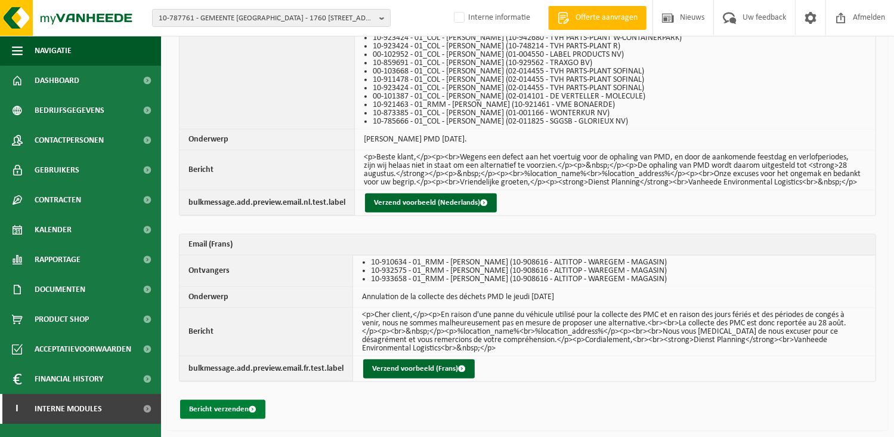
click at [224, 410] on button "Bericht verzenden" at bounding box center [222, 409] width 85 height 19
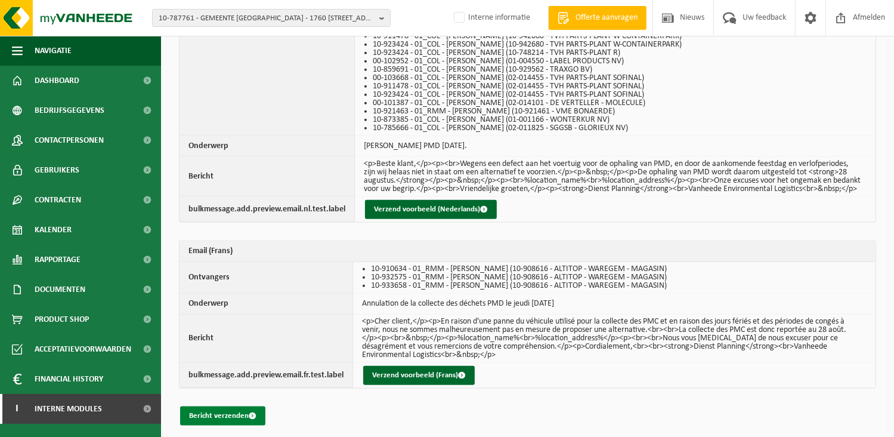
scroll to position [1290, 0]
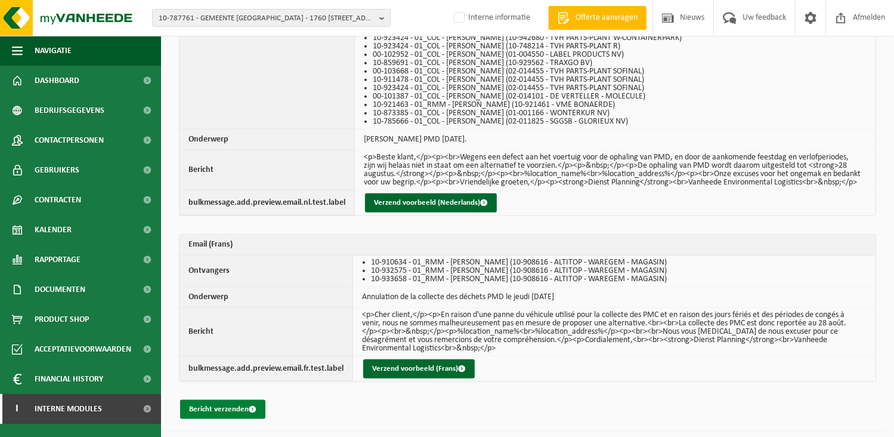
click at [215, 412] on button "Bericht verzenden" at bounding box center [222, 409] width 85 height 19
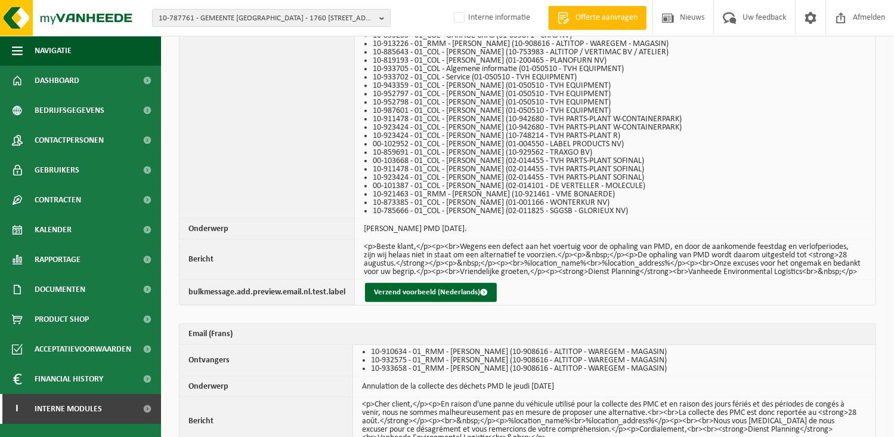
scroll to position [1290, 0]
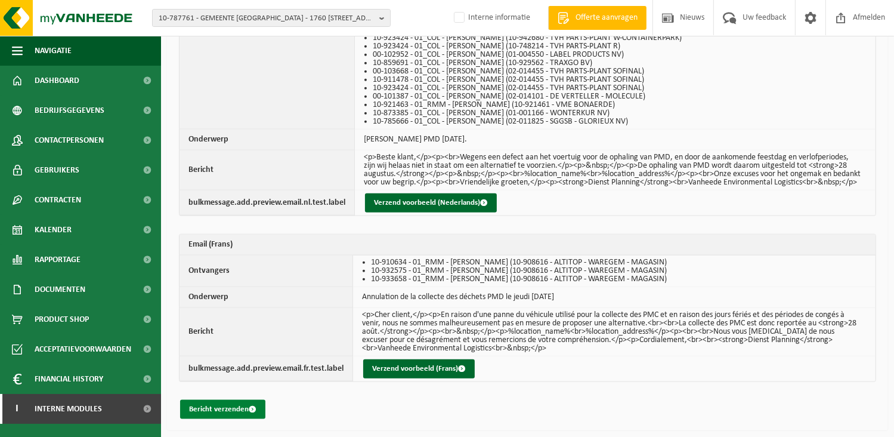
click at [231, 410] on button "Bericht verzenden" at bounding box center [222, 409] width 85 height 19
